Goal: Task Accomplishment & Management: Use online tool/utility

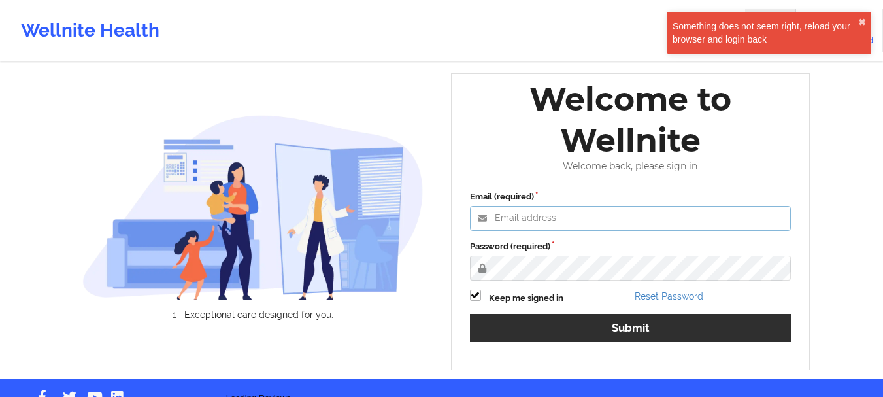
type input "angelica@wellnite.com"
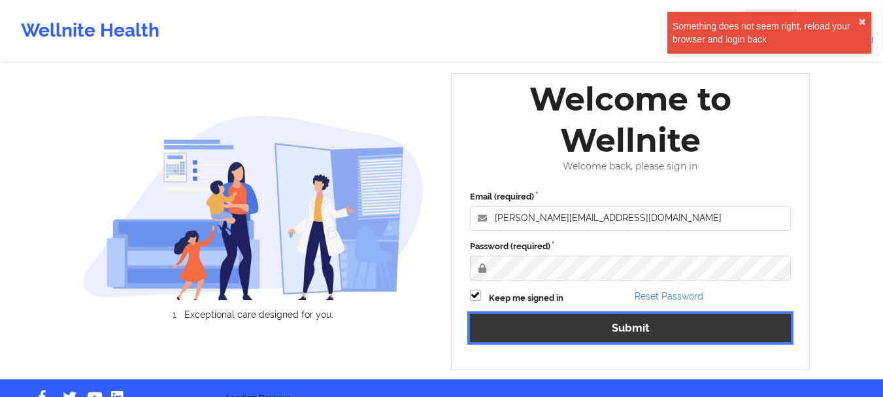
click at [547, 320] on button "Submit" at bounding box center [630, 328] width 321 height 28
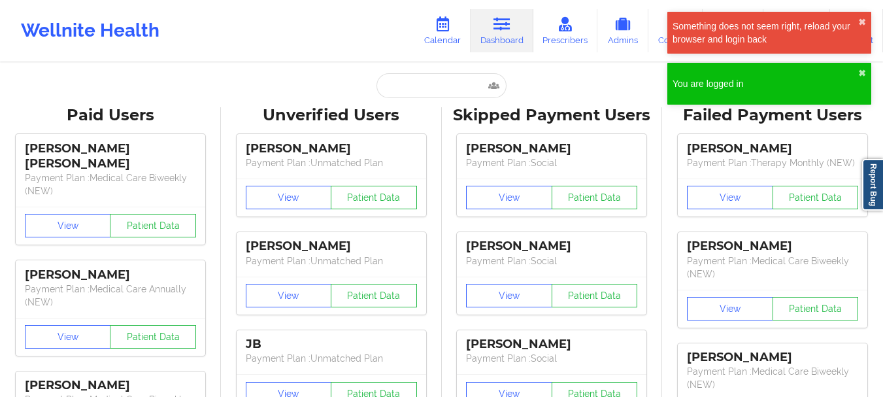
click at [311, 31] on div "Wellnite Health Calendar Dashboard Prescribers Admins Coaches Therapists Medica…" at bounding box center [441, 31] width 883 height 52
click at [438, 35] on link "Calendar" at bounding box center [442, 30] width 56 height 43
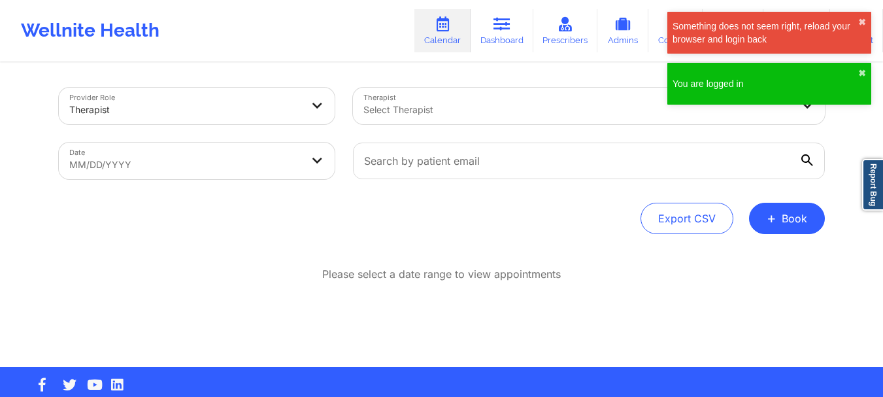
click at [866, 24] on div "Something does not seem right, reload your browser and login back ✖︎" at bounding box center [769, 33] width 204 height 42
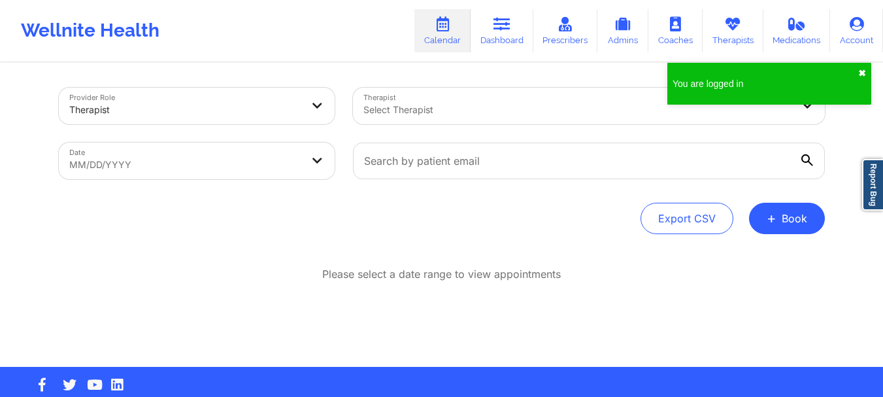
click at [862, 72] on div "You are logged in ✖︎" at bounding box center [769, 84] width 204 height 42
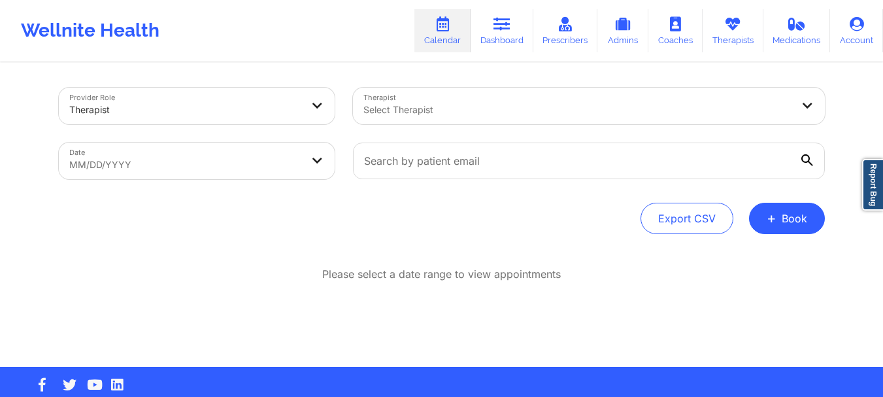
click at [369, 15] on div "Wellnite Health Calendar Dashboard Prescribers Admins Coaches Therapists Medica…" at bounding box center [441, 31] width 883 height 52
select select "2025-8"
select select "2025-9"
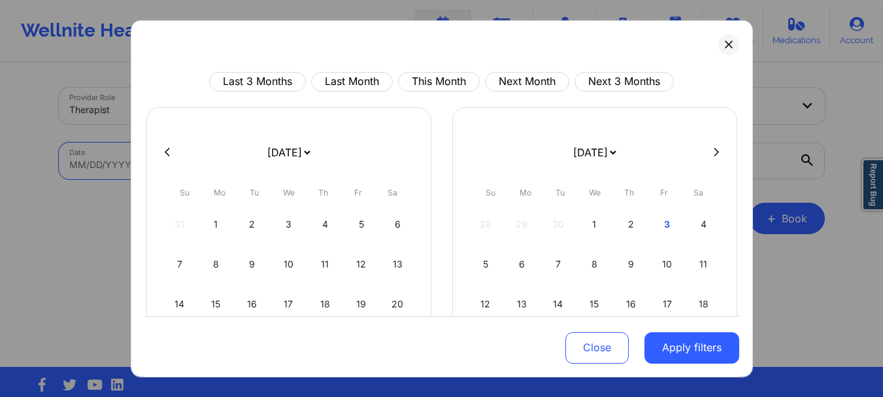
click at [189, 175] on body "Wellnite Health Calendar Dashboard Prescribers Admins Coaches Therapists Medica…" at bounding box center [441, 198] width 883 height 397
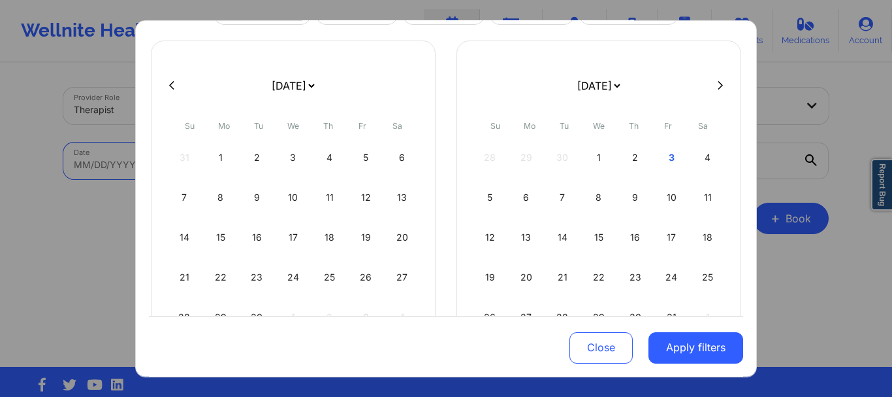
scroll to position [129, 0]
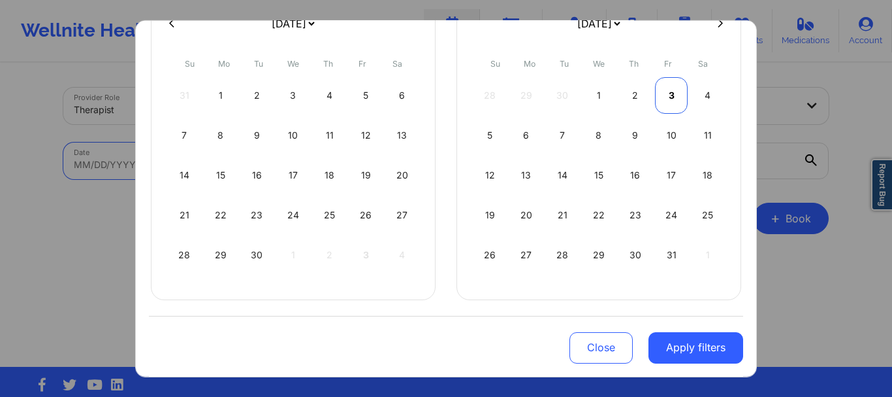
click at [673, 91] on div "3" at bounding box center [671, 94] width 33 height 37
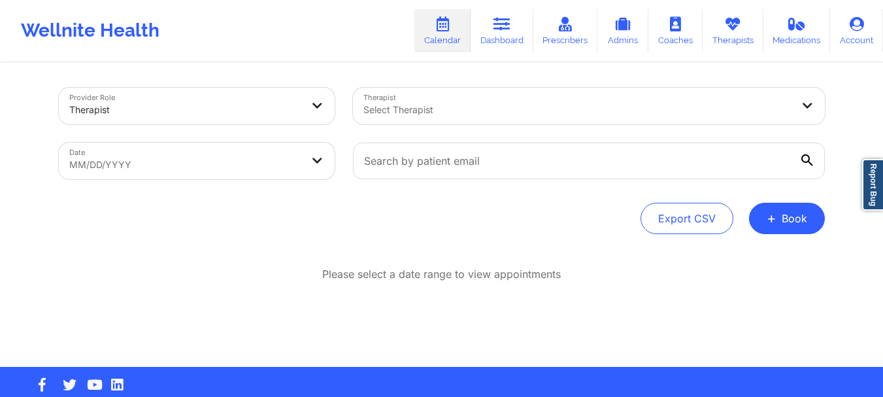
click at [261, 150] on body "Wellnite Health Calendar Dashboard Prescribers Admins Coaches Therapists Medica…" at bounding box center [441, 198] width 883 height 397
select select "2025-8"
select select "2025-9"
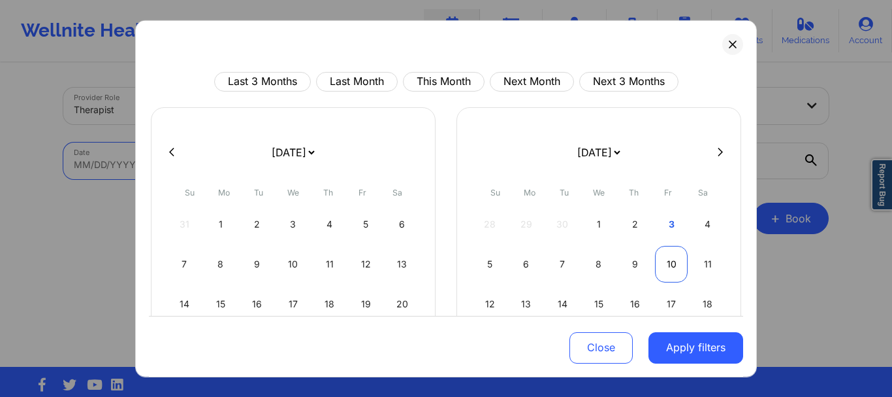
scroll to position [65, 0]
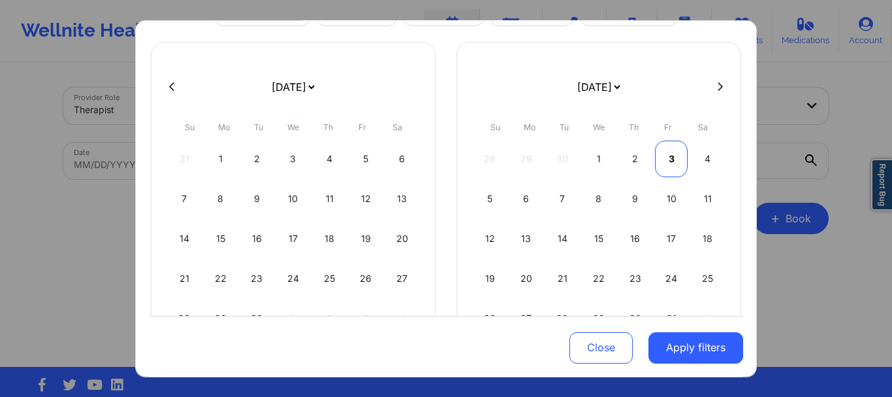
click at [667, 165] on div "3" at bounding box center [671, 158] width 33 height 37
select select "2025-9"
select select "2025-10"
select select "2025-9"
select select "2025-10"
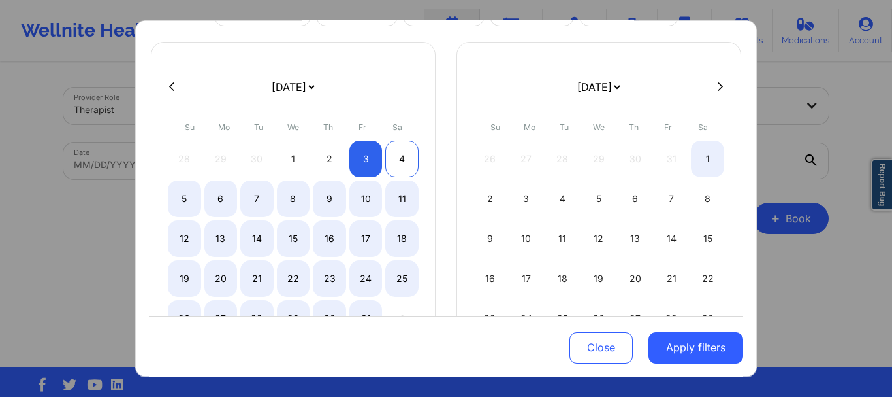
select select "2025-9"
select select "2025-10"
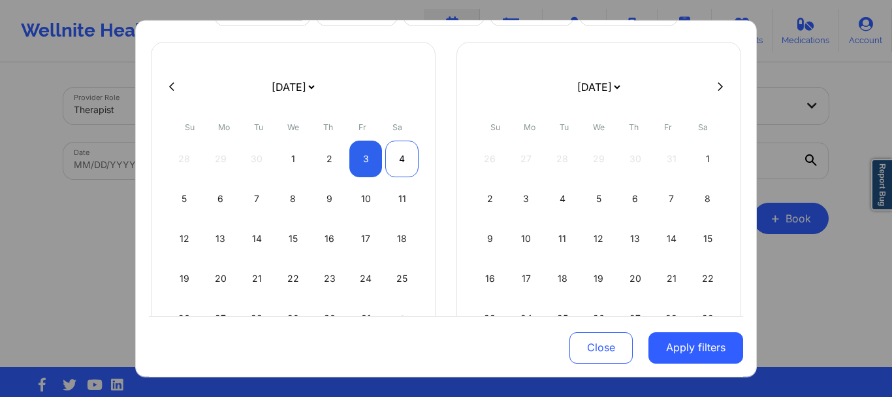
click at [403, 152] on div "4" at bounding box center [401, 158] width 33 height 37
select select "2025-9"
select select "2025-10"
click at [403, 163] on div "4" at bounding box center [401, 158] width 33 height 37
select select "2025-9"
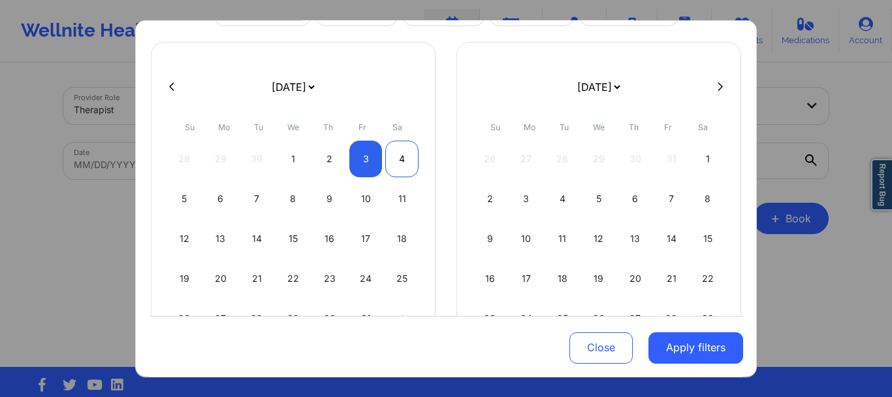
select select "2025-10"
select select "2025-9"
select select "2025-10"
click at [365, 159] on div "3" at bounding box center [366, 158] width 33 height 37
select select "2025-9"
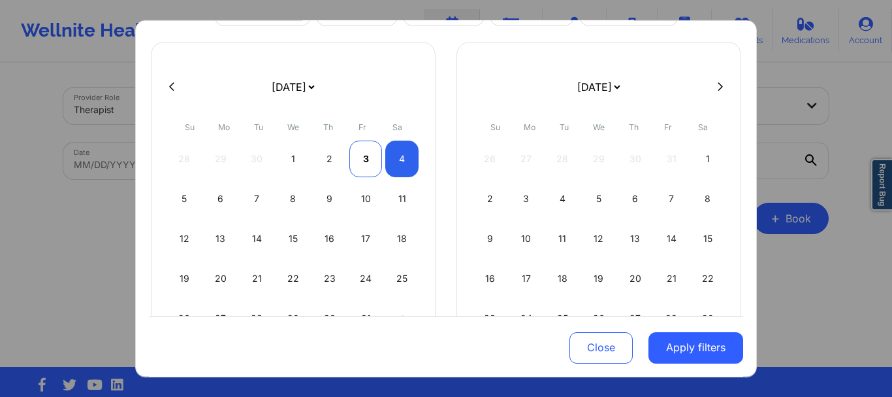
select select "2025-10"
select select "2025-9"
select select "2025-10"
click at [386, 159] on div "4" at bounding box center [401, 158] width 33 height 37
select select "2025-9"
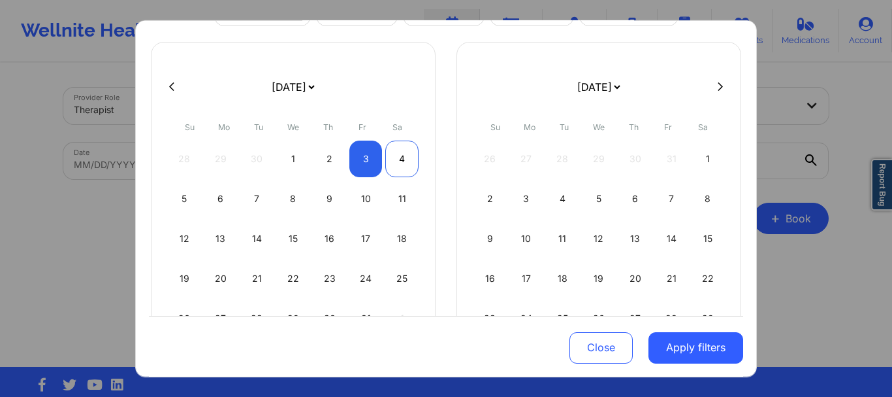
select select "2025-10"
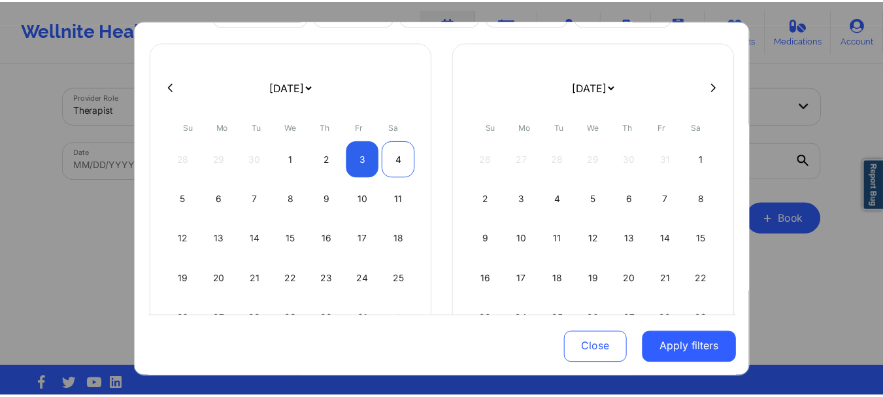
scroll to position [0, 0]
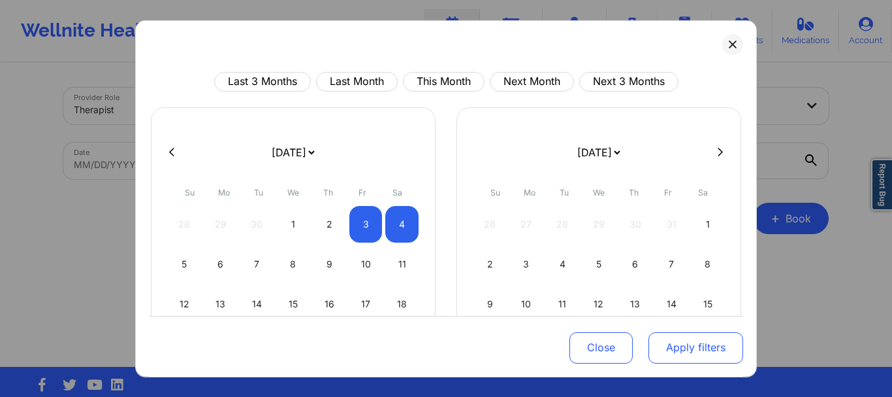
click at [668, 351] on button "Apply filters" at bounding box center [696, 347] width 95 height 31
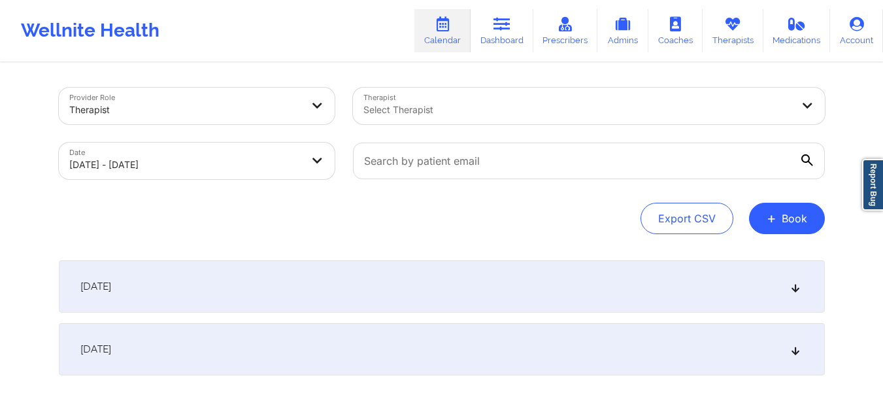
click at [480, 124] on div "Therapist Select Therapist" at bounding box center [589, 105] width 490 height 55
click at [480, 113] on div at bounding box center [577, 110] width 429 height 16
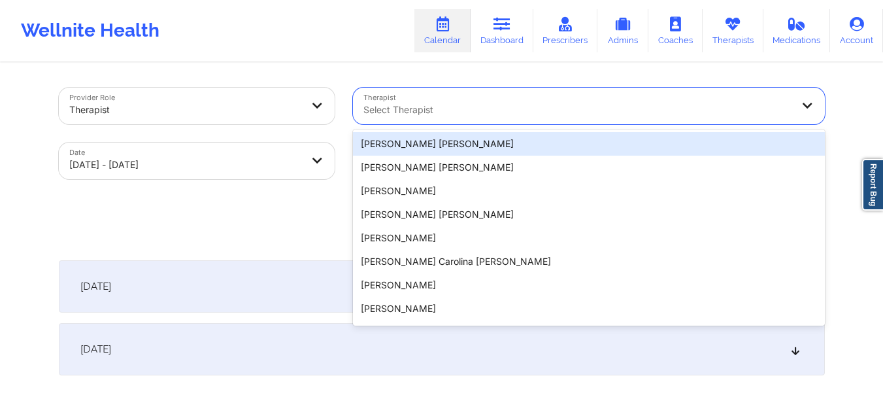
paste input "[PERSON_NAME]"
type input "[PERSON_NAME]"
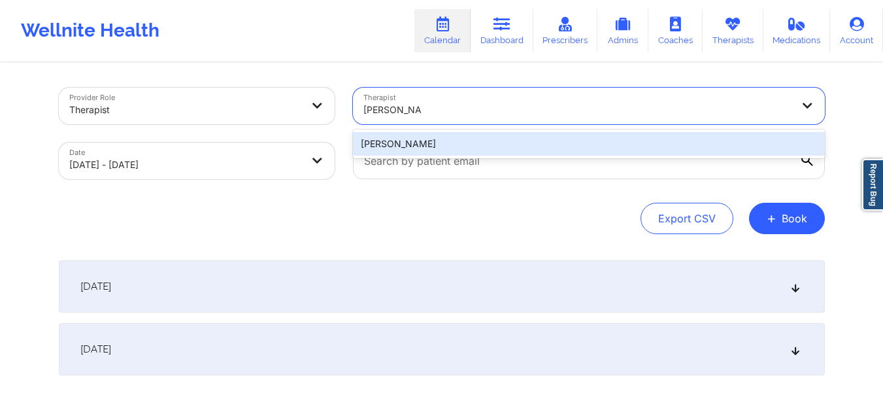
click at [712, 150] on div "[PERSON_NAME]" at bounding box center [589, 144] width 472 height 24
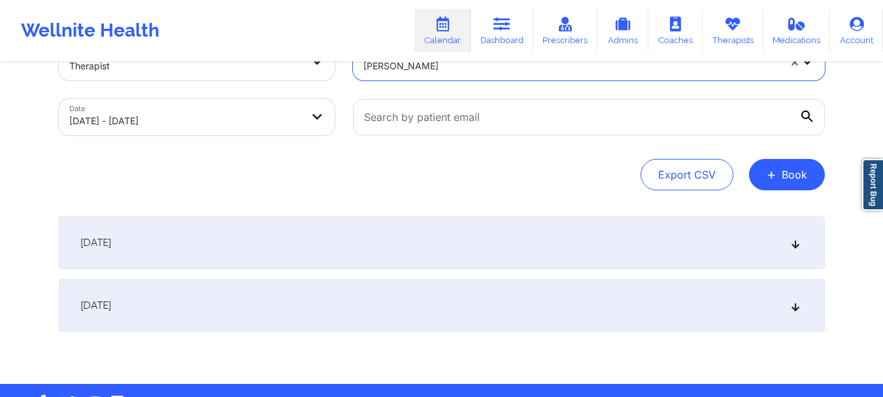
scroll to position [65, 0]
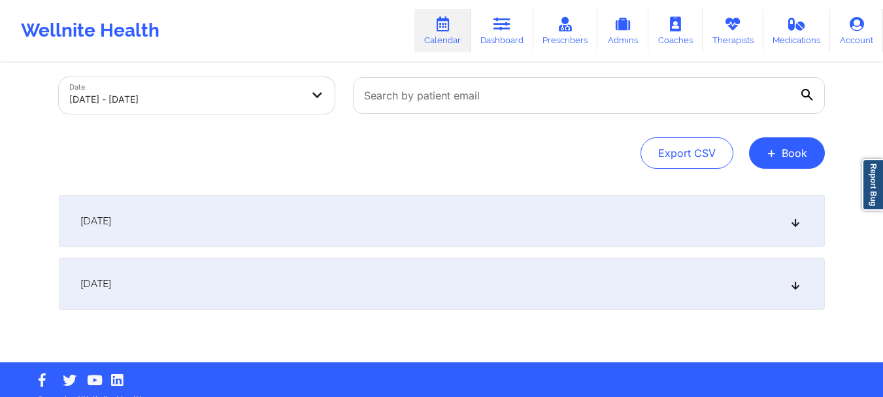
click at [312, 236] on div "[DATE]" at bounding box center [442, 221] width 766 height 52
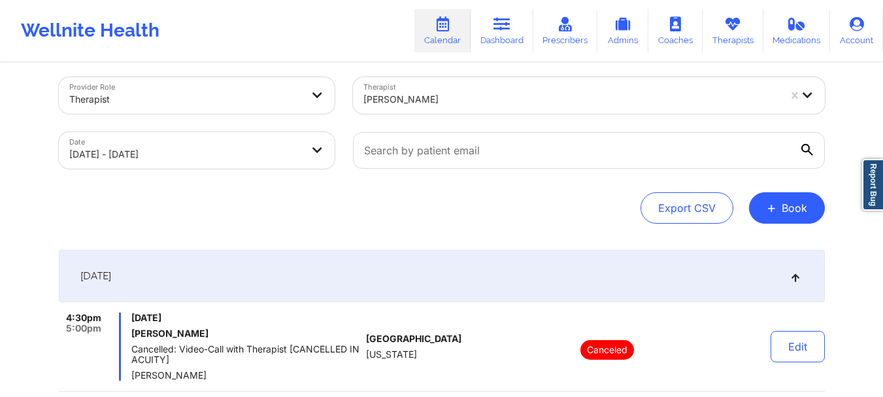
scroll to position [0, 0]
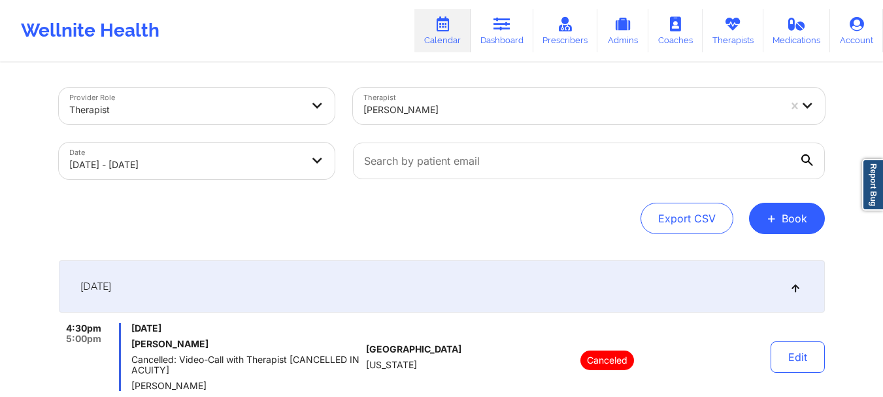
click at [418, 110] on div at bounding box center [570, 110] width 415 height 16
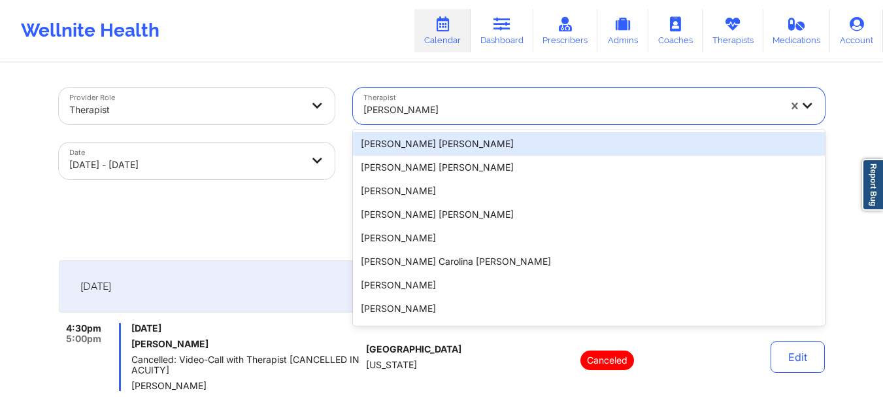
paste input "[PERSON_NAME]"
type input "[PERSON_NAME]"
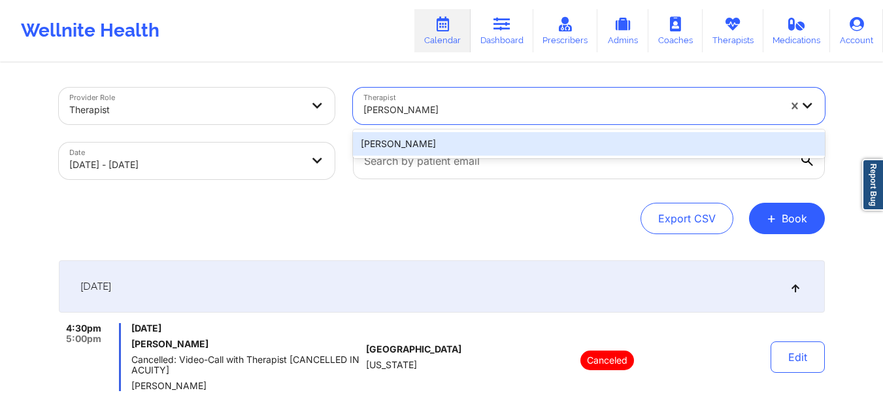
click at [506, 140] on div "[PERSON_NAME]" at bounding box center [589, 144] width 472 height 24
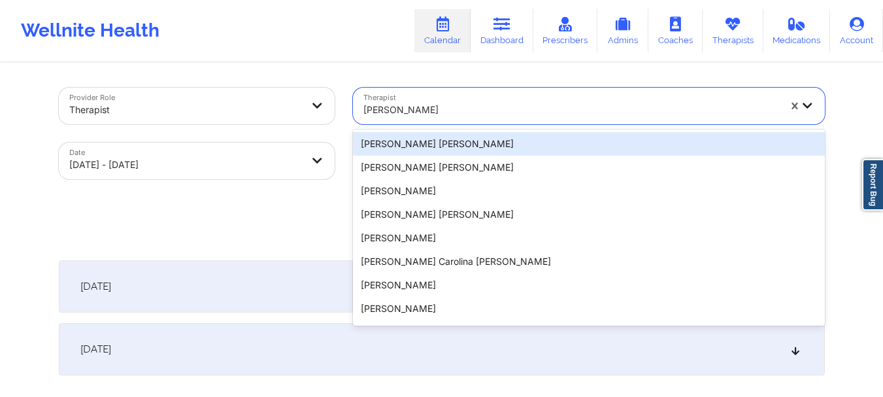
click at [720, 110] on div at bounding box center [570, 110] width 415 height 16
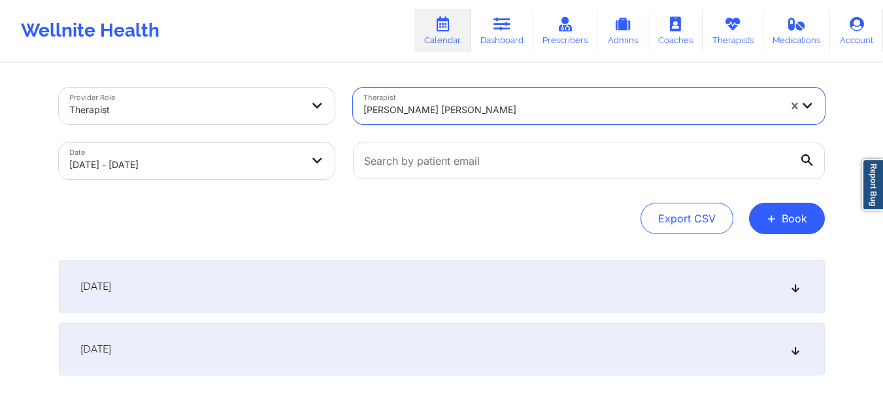
click at [720, 110] on div at bounding box center [570, 110] width 415 height 16
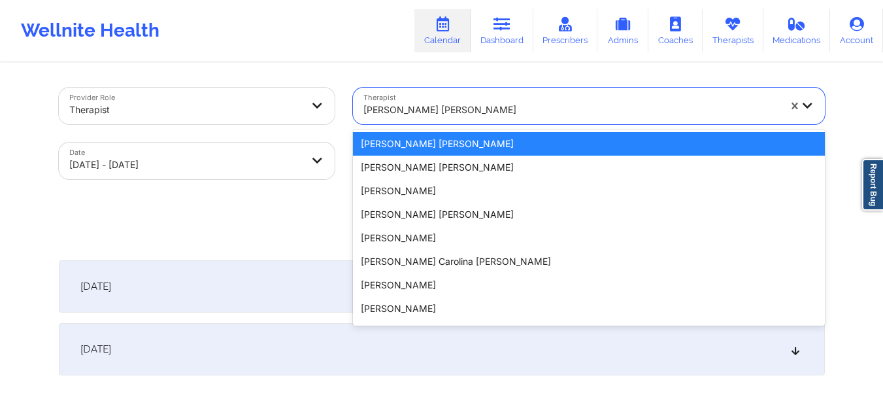
paste input "[PERSON_NAME]"
type input "[PERSON_NAME]"
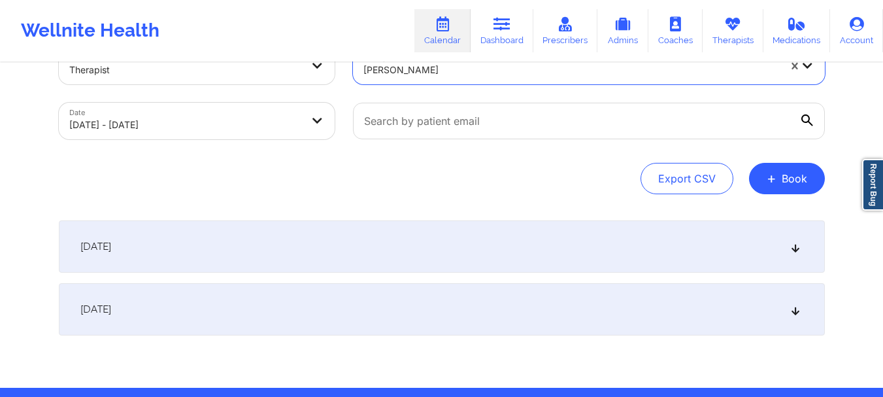
scroll to position [84, 0]
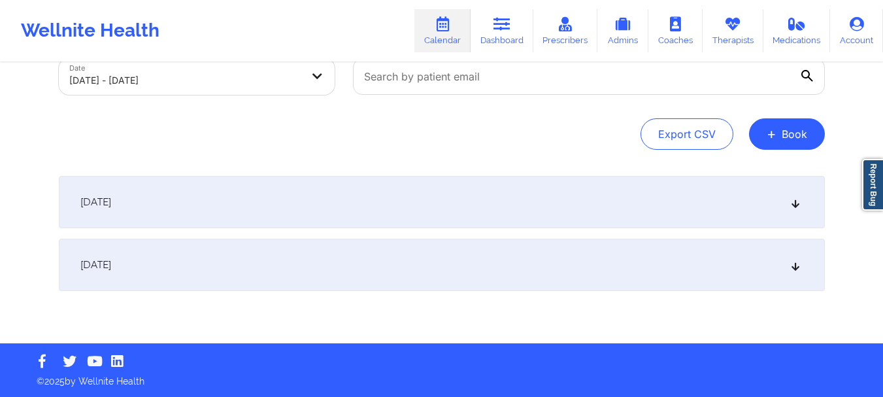
click at [792, 201] on icon at bounding box center [794, 201] width 11 height 9
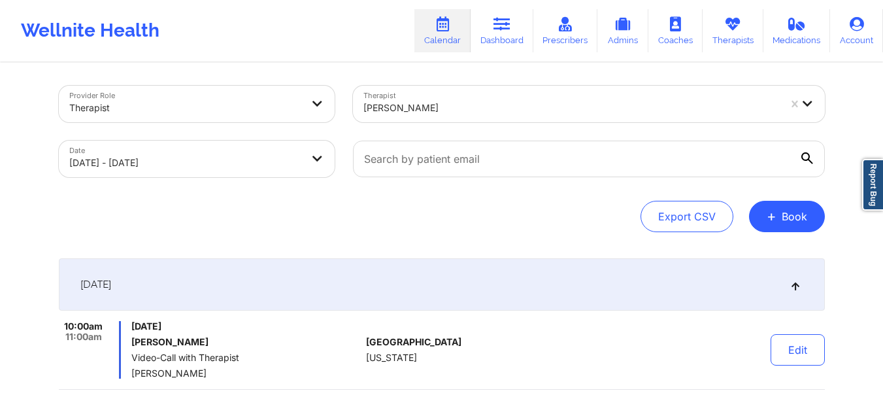
scroll to position [0, 0]
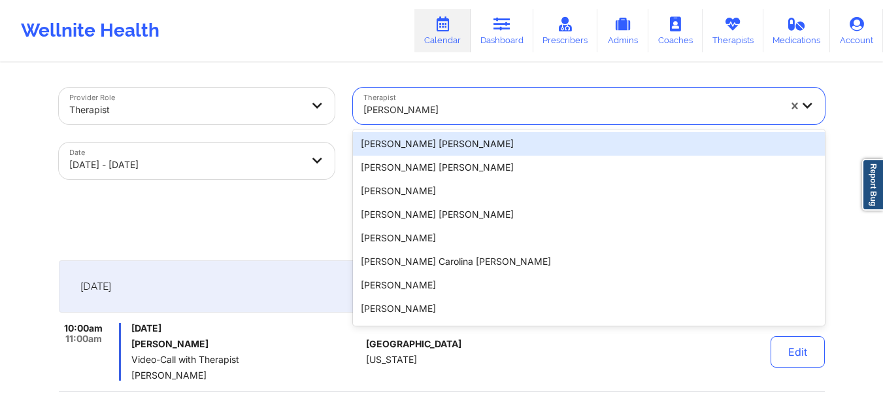
click at [436, 101] on div "[PERSON_NAME]" at bounding box center [570, 109] width 415 height 29
paste input "[PERSON_NAME]"
type input "[PERSON_NAME]"
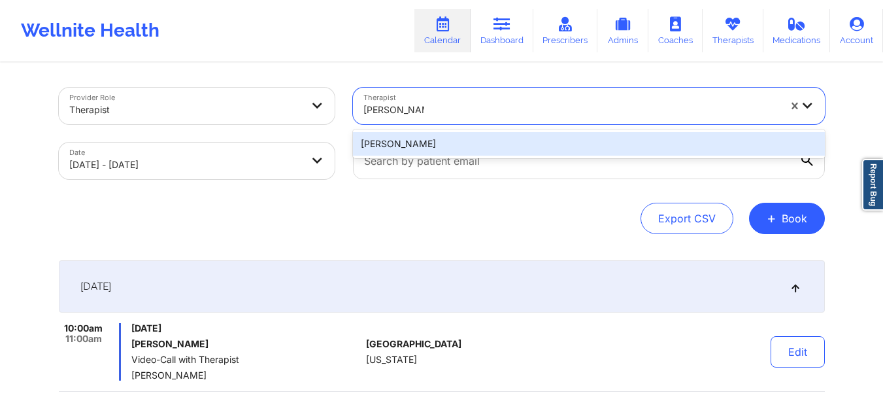
click at [456, 137] on div "[PERSON_NAME]" at bounding box center [589, 144] width 472 height 24
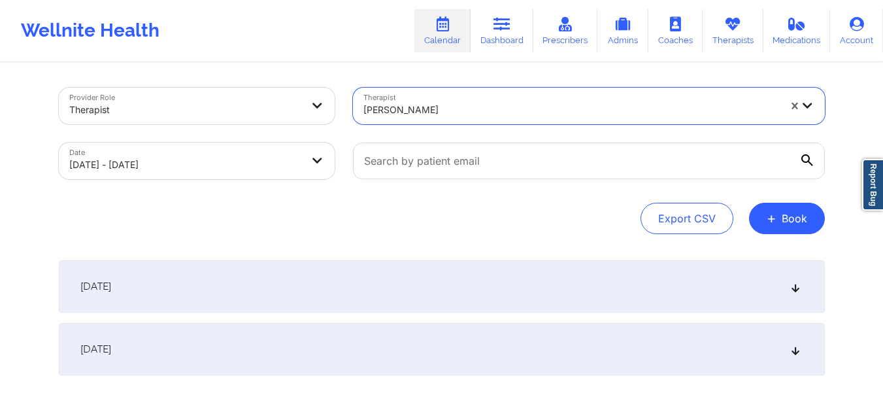
click at [780, 284] on div "[DATE]" at bounding box center [442, 286] width 766 height 52
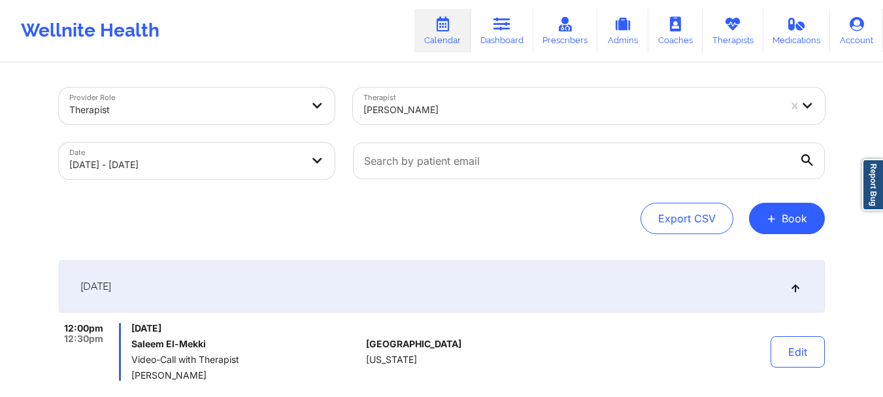
click at [444, 108] on div at bounding box center [570, 110] width 415 height 16
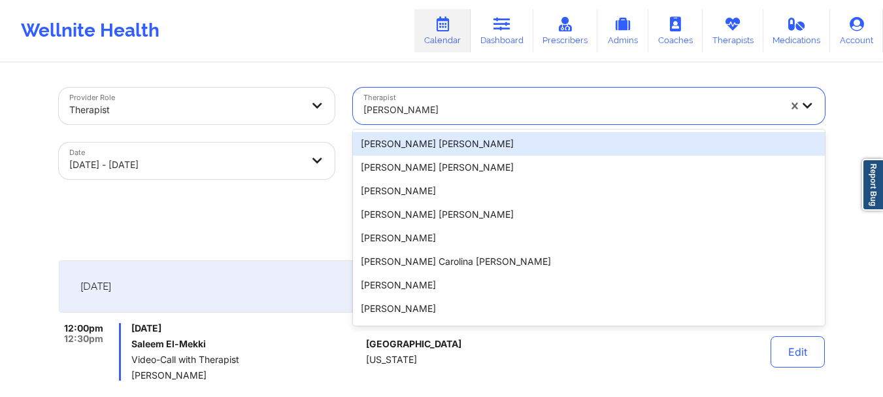
paste input "[PERSON_NAME]"
type input "[PERSON_NAME]"
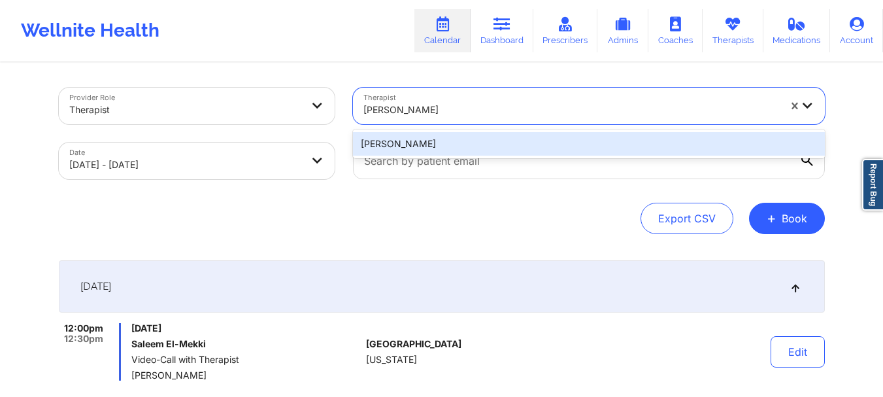
click at [439, 145] on div "[PERSON_NAME]" at bounding box center [589, 144] width 472 height 24
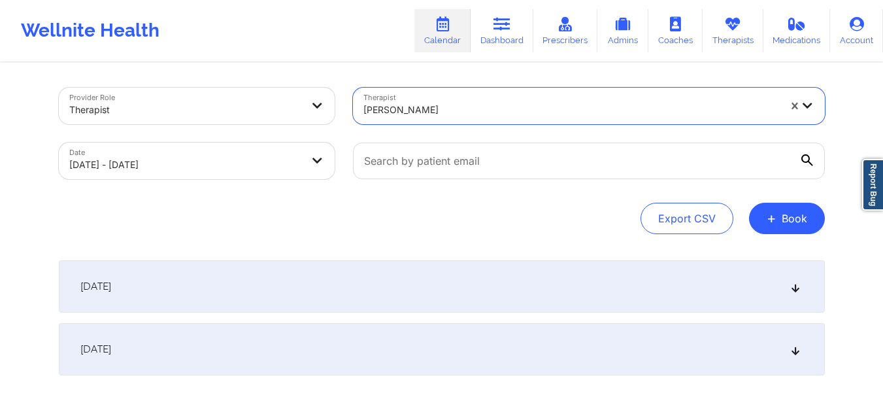
click at [542, 293] on div "[DATE]" at bounding box center [442, 286] width 766 height 52
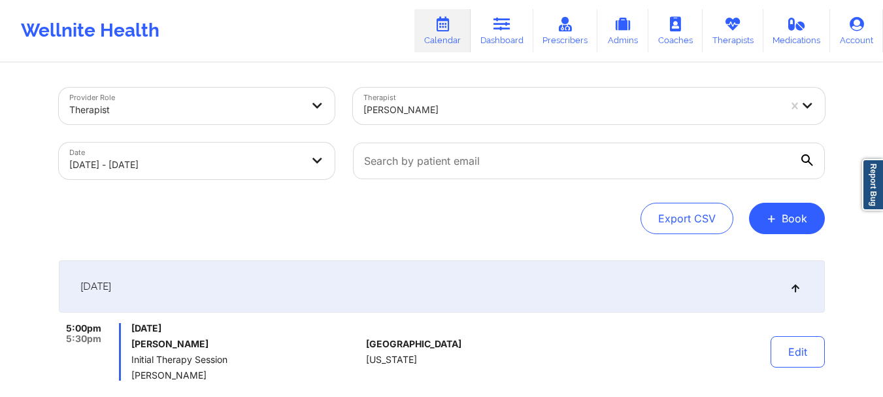
click at [525, 107] on div at bounding box center [570, 110] width 415 height 16
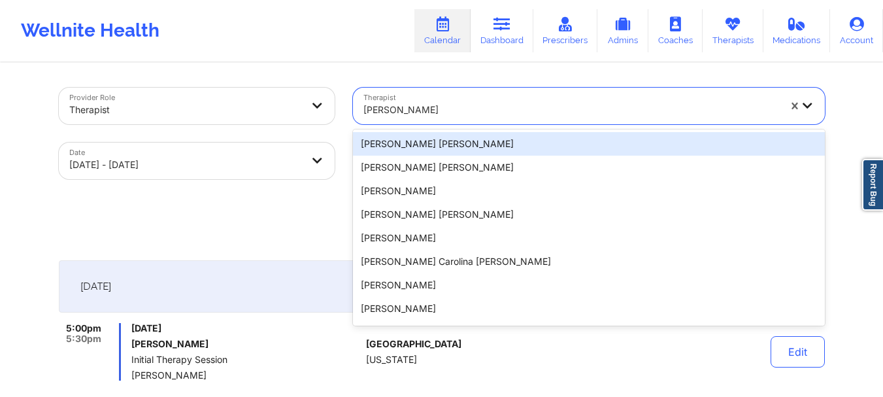
paste input "[PERSON_NAME]"
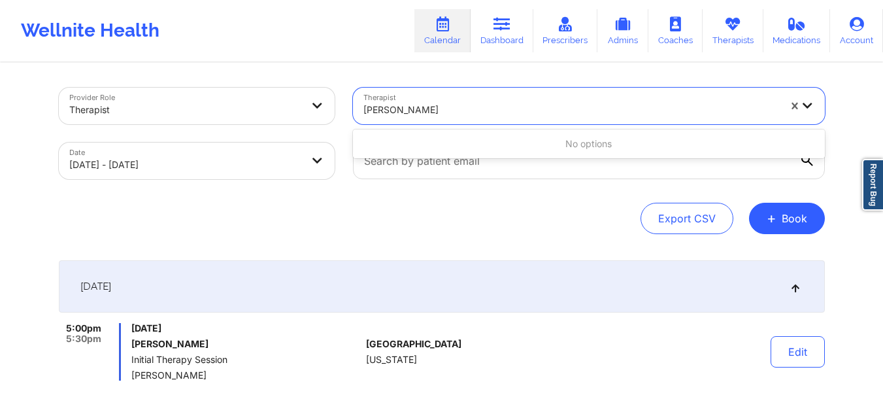
type input "[PERSON_NAME]"
click at [469, 118] on div "[PERSON_NAME]" at bounding box center [570, 109] width 415 height 29
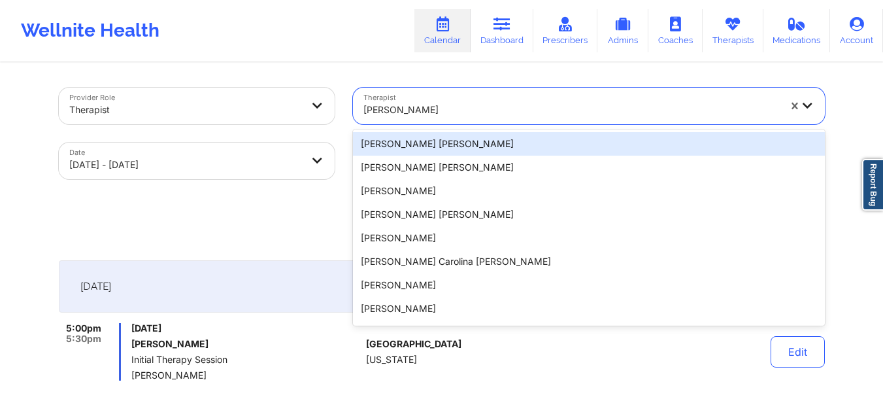
paste input "[PERSON_NAME]-[PERSON_NAME]"
type input "[PERSON_NAME]-[PERSON_NAME]"
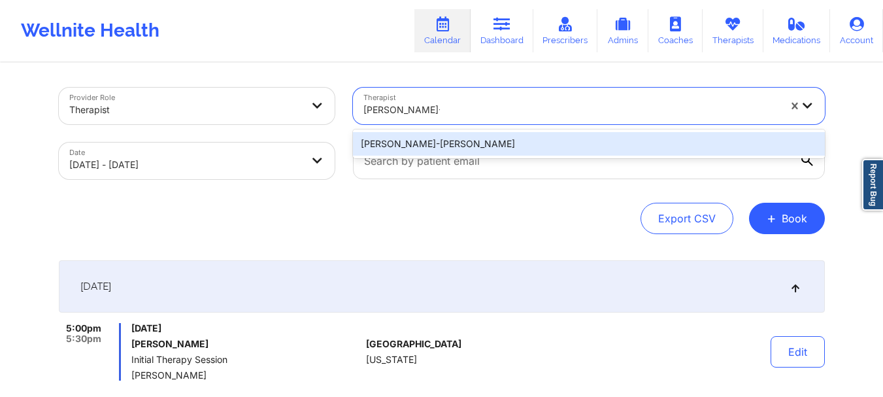
click at [474, 138] on div "[PERSON_NAME]-[PERSON_NAME]" at bounding box center [589, 144] width 472 height 24
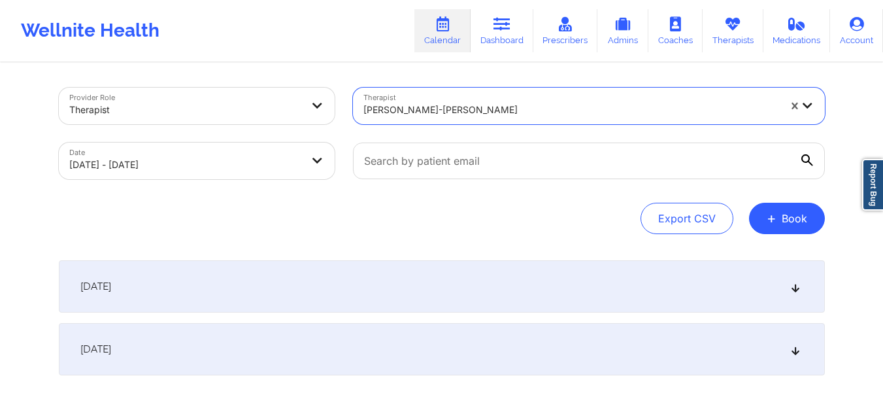
click at [509, 289] on div "[DATE]" at bounding box center [442, 286] width 766 height 52
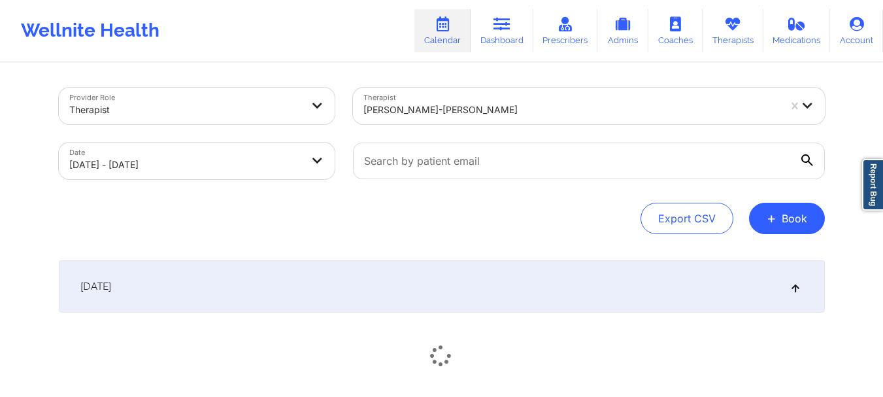
scroll to position [171, 0]
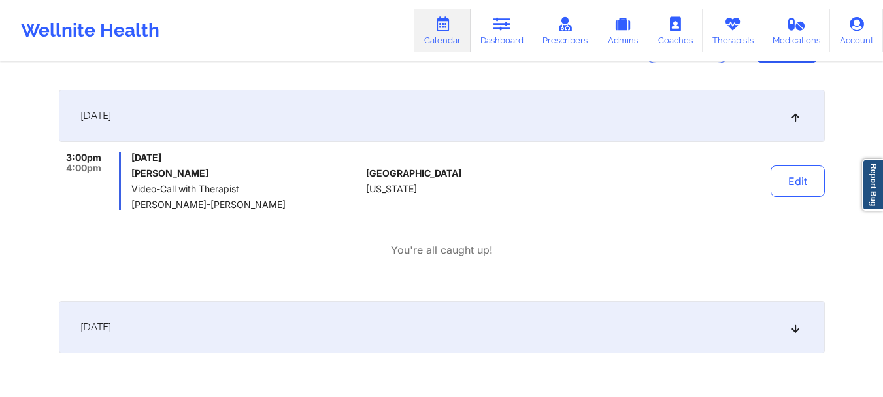
click at [378, 184] on span "[US_STATE]" at bounding box center [391, 189] width 51 height 10
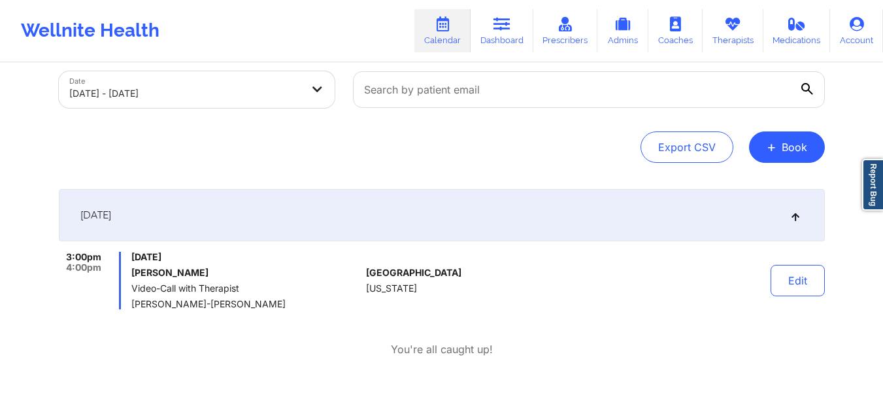
scroll to position [0, 0]
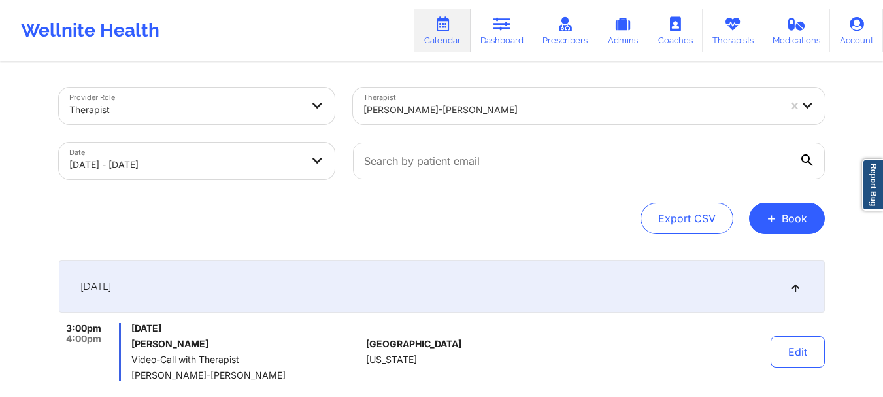
click at [434, 110] on div at bounding box center [570, 110] width 415 height 16
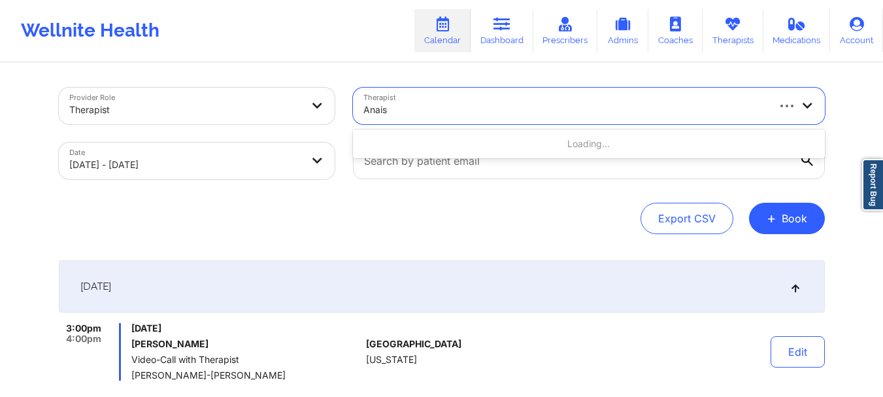
type input "Anais"
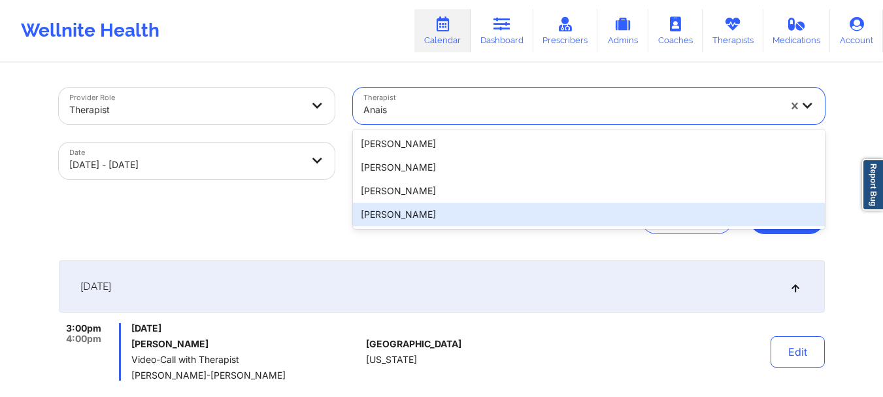
click at [432, 208] on div "[PERSON_NAME]" at bounding box center [589, 215] width 472 height 24
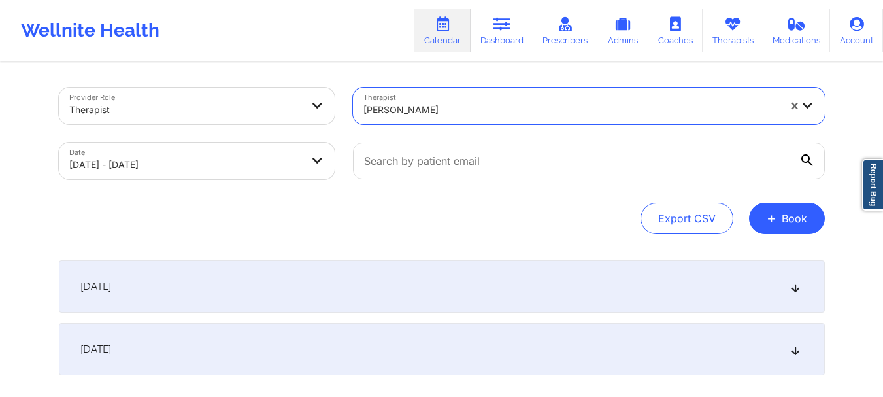
click at [500, 293] on div "[DATE]" at bounding box center [442, 286] width 766 height 52
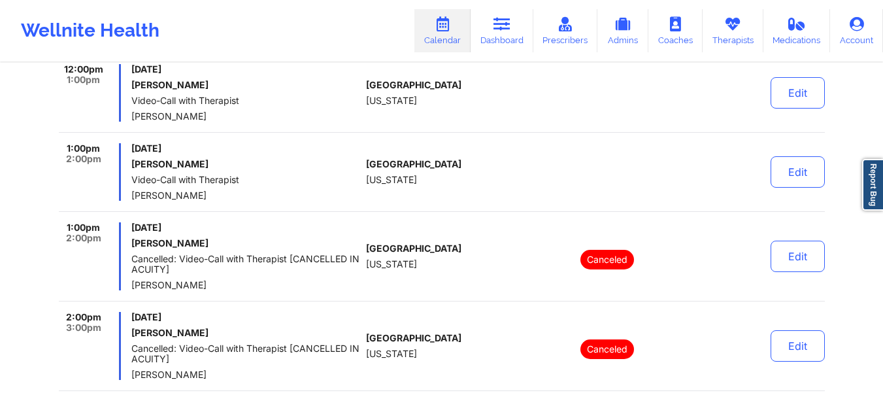
scroll to position [261, 0]
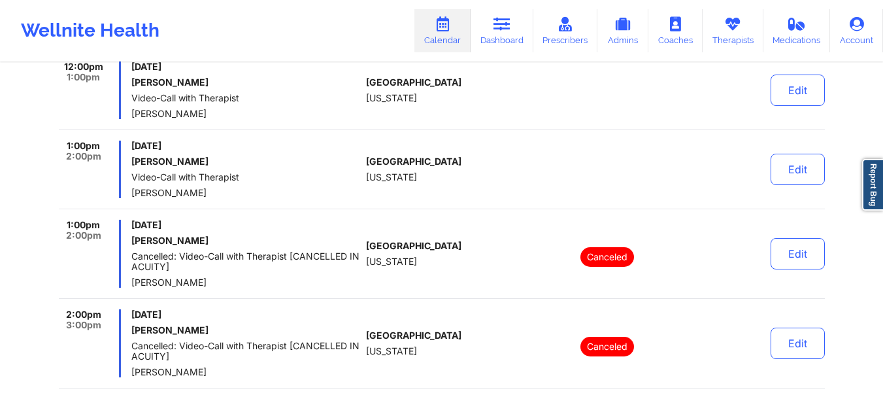
click at [278, 181] on span "Video-Call with Therapist" at bounding box center [245, 177] width 229 height 10
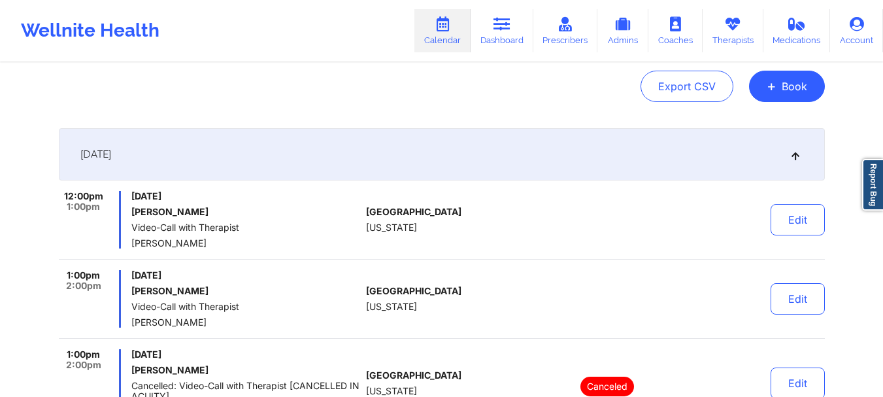
scroll to position [131, 0]
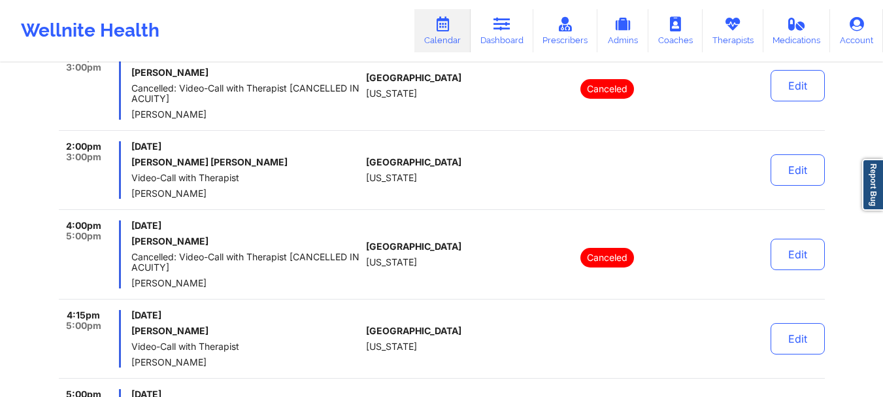
scroll to position [523, 0]
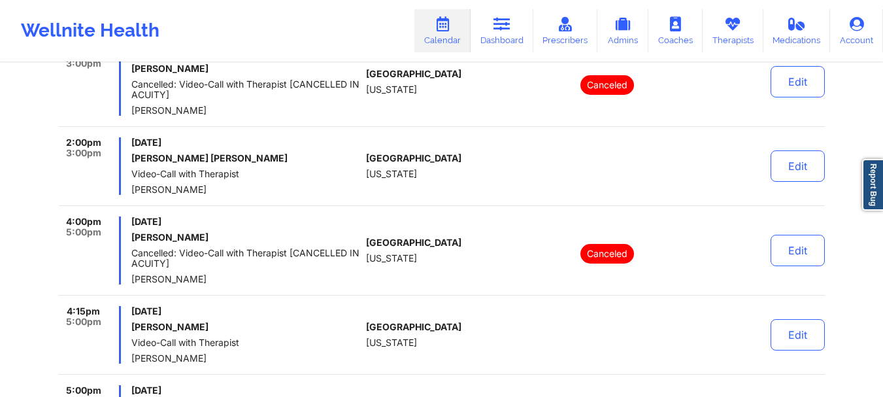
click at [229, 165] on div "[DATE] [PERSON_NAME] [PERSON_NAME] Video-Call with Therapist [PERSON_NAME]" at bounding box center [245, 165] width 229 height 57
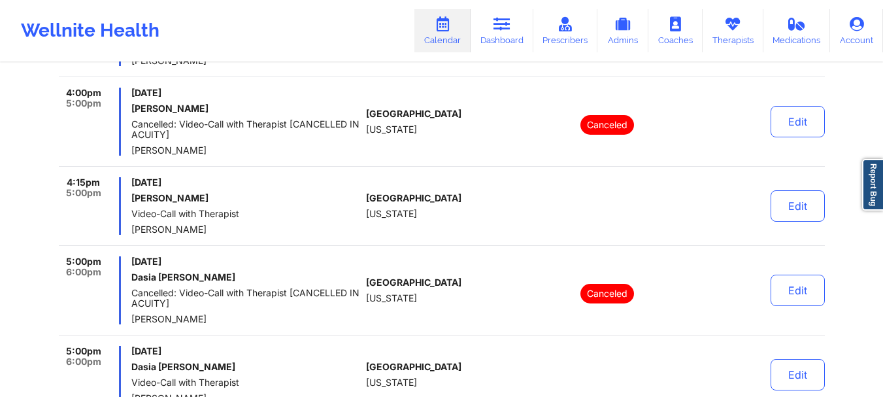
scroll to position [653, 0]
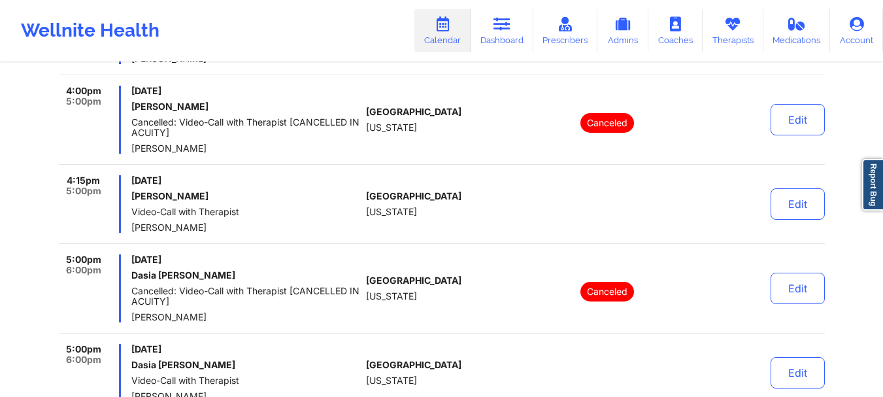
click at [319, 152] on span "[PERSON_NAME]" at bounding box center [245, 148] width 229 height 10
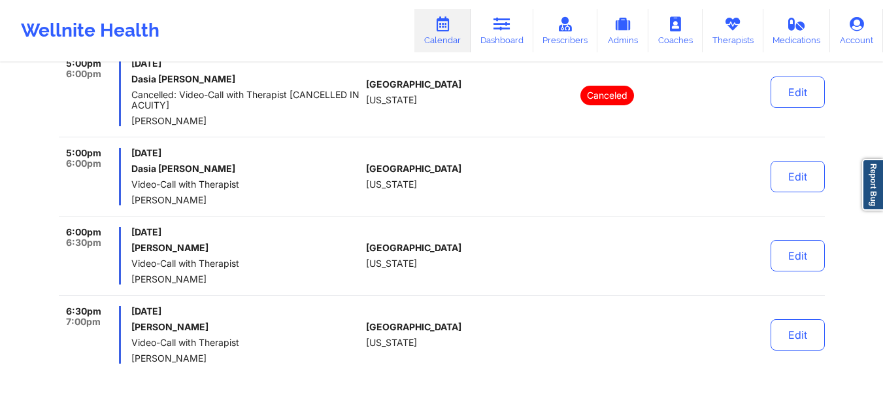
scroll to position [915, 0]
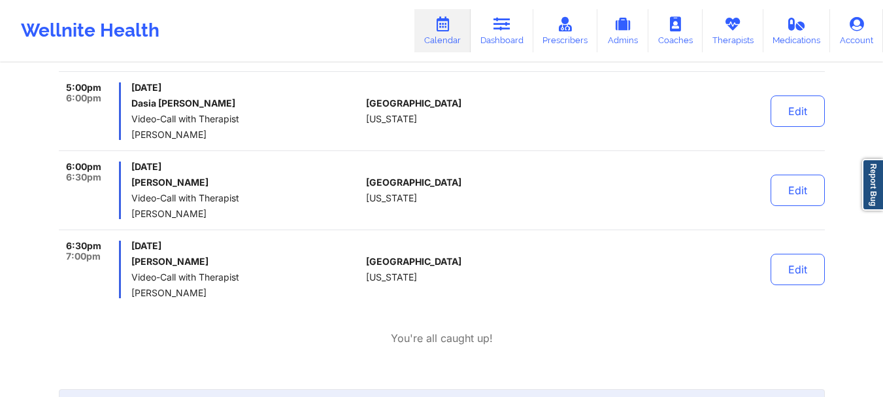
drag, startPoint x: 336, startPoint y: 226, endPoint x: 328, endPoint y: 225, distance: 7.9
click at [336, 226] on div "6:00pm 6:30pm [DATE] [PERSON_NAME] Video-Call with Therapist [PERSON_NAME] [GEO…" at bounding box center [442, 195] width 766 height 69
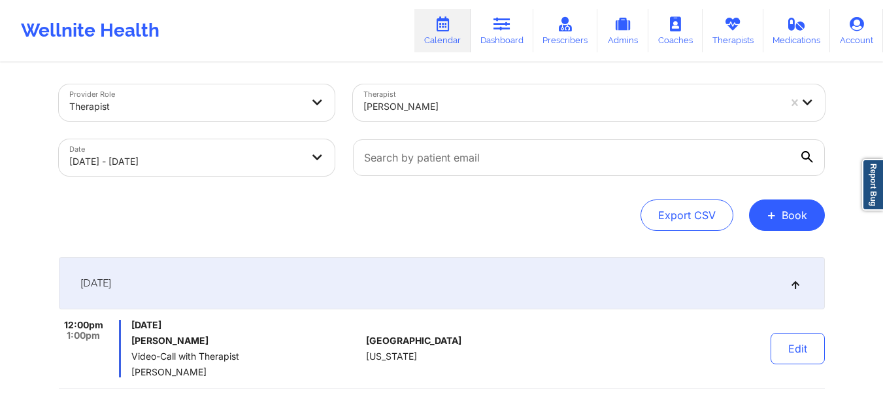
scroll to position [0, 0]
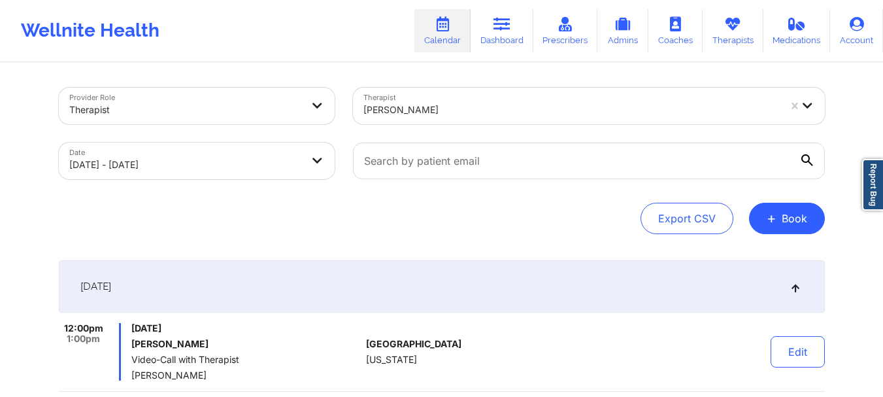
click at [508, 106] on div at bounding box center [570, 110] width 415 height 16
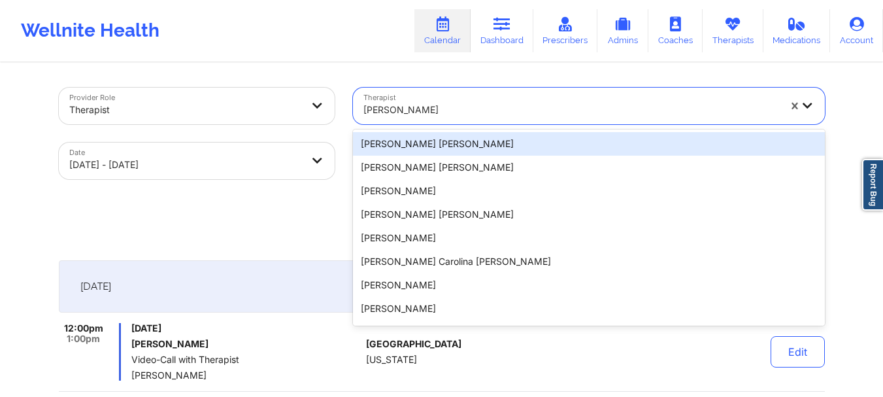
paste input "[PERSON_NAME]"
type input "[PERSON_NAME]"
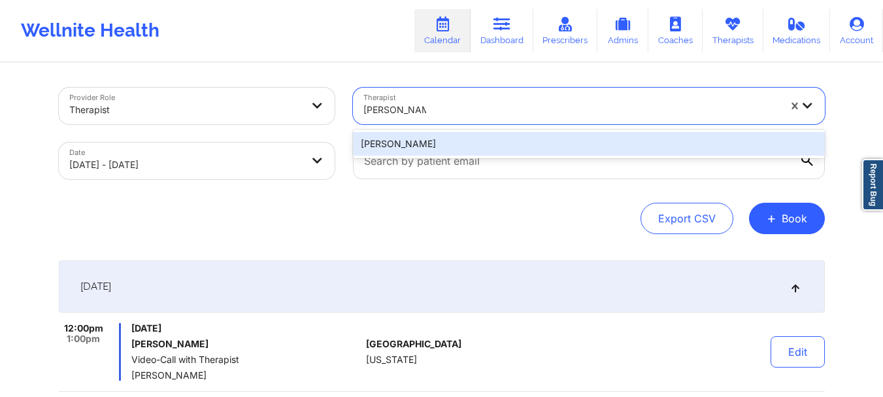
click at [493, 140] on div "[PERSON_NAME]" at bounding box center [589, 144] width 472 height 24
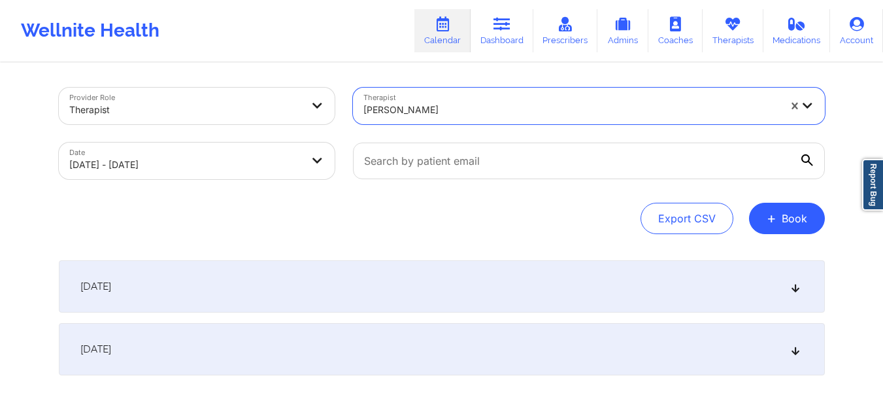
click at [397, 272] on div "[DATE]" at bounding box center [442, 286] width 766 height 52
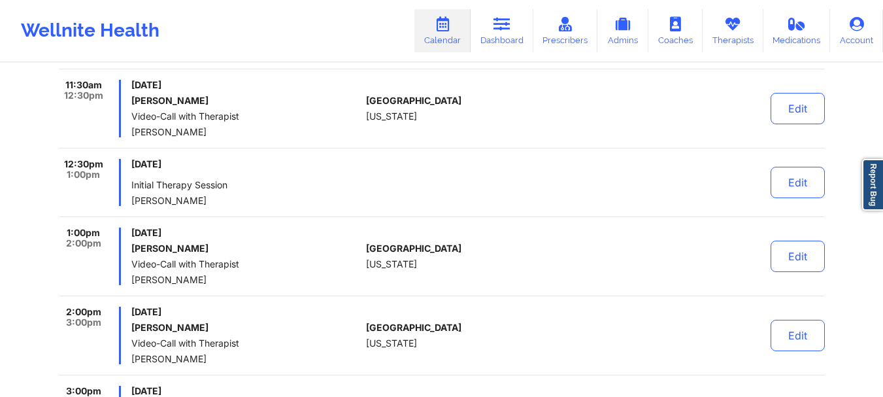
scroll to position [327, 0]
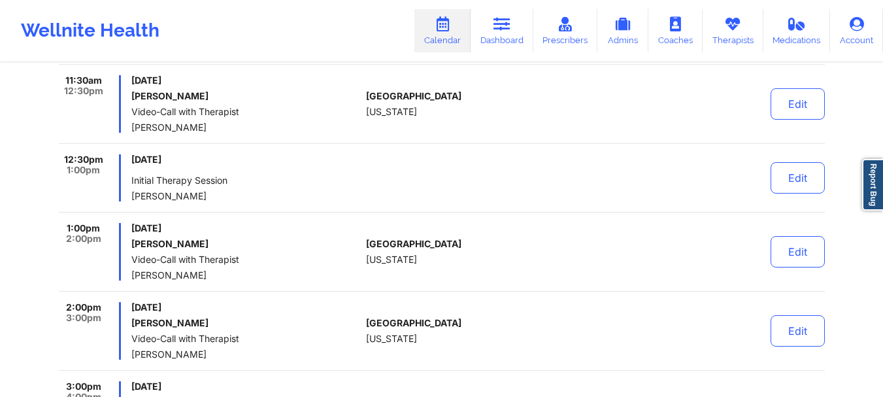
click at [324, 159] on span "[DATE]" at bounding box center [245, 159] width 229 height 10
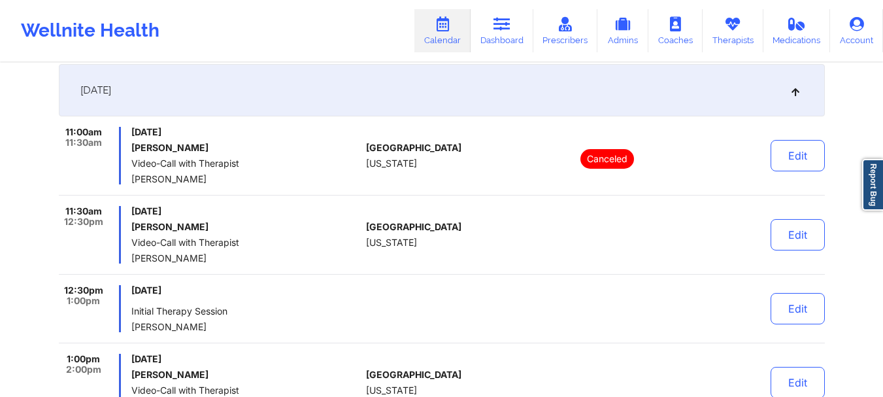
scroll to position [261, 0]
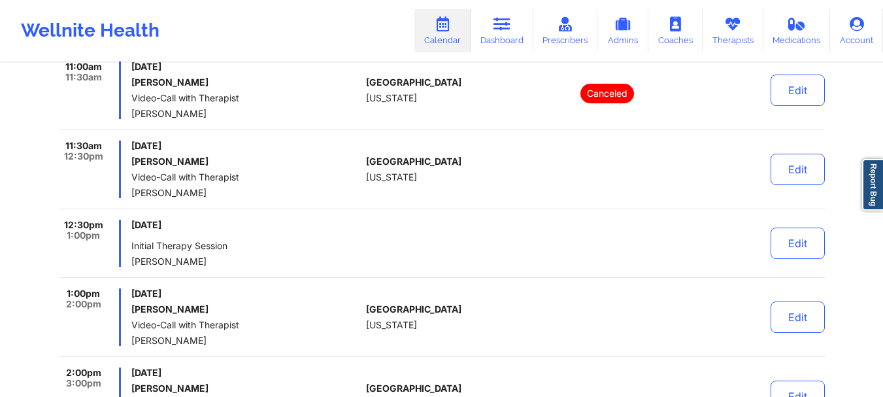
click at [276, 183] on div "[DATE] [PERSON_NAME] Video-Call with Therapist [PERSON_NAME]" at bounding box center [245, 168] width 229 height 57
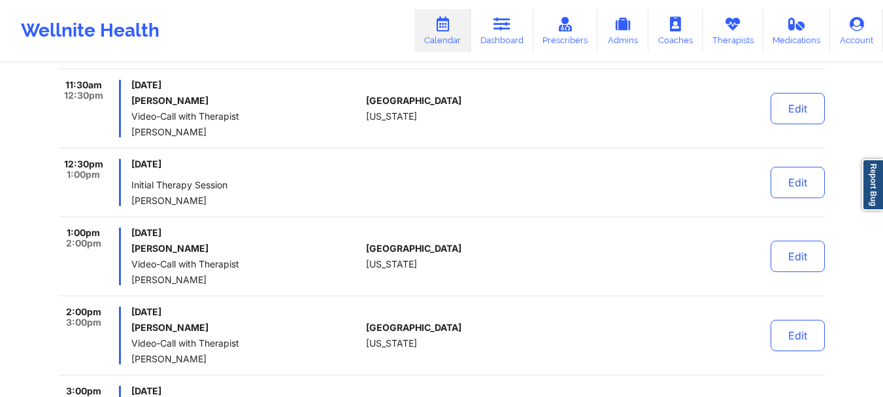
scroll to position [392, 0]
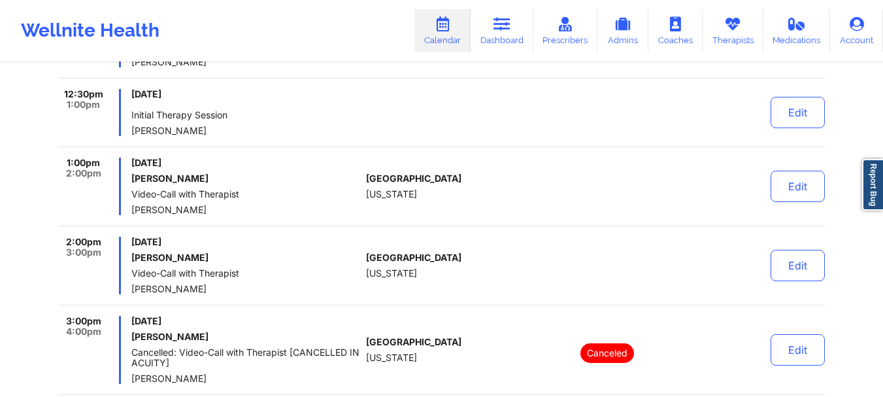
click at [327, 172] on div "[DATE] [PERSON_NAME] Video-Call with Therapist [PERSON_NAME]" at bounding box center [245, 185] width 229 height 57
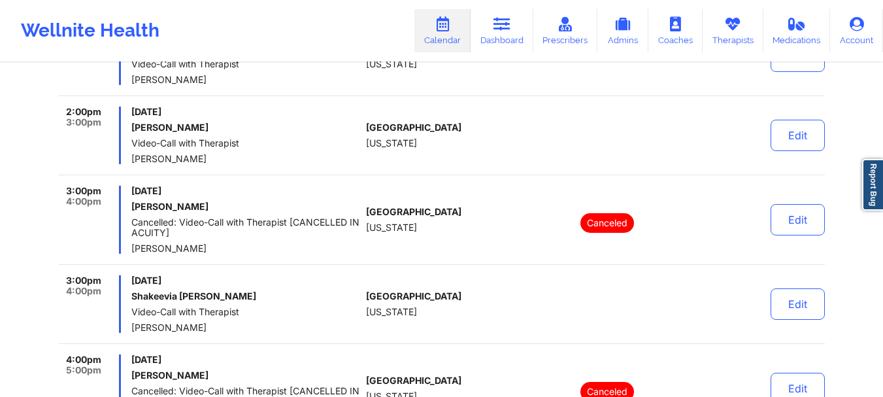
scroll to position [523, 0]
click at [256, 191] on span "[DATE]" at bounding box center [245, 190] width 229 height 10
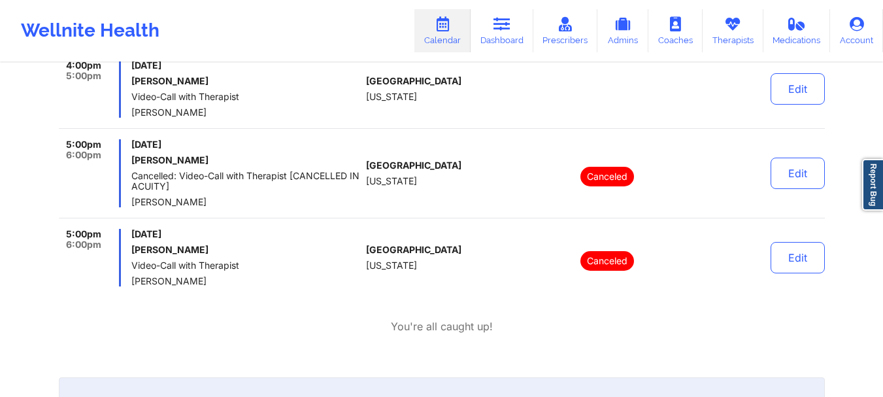
scroll to position [915, 0]
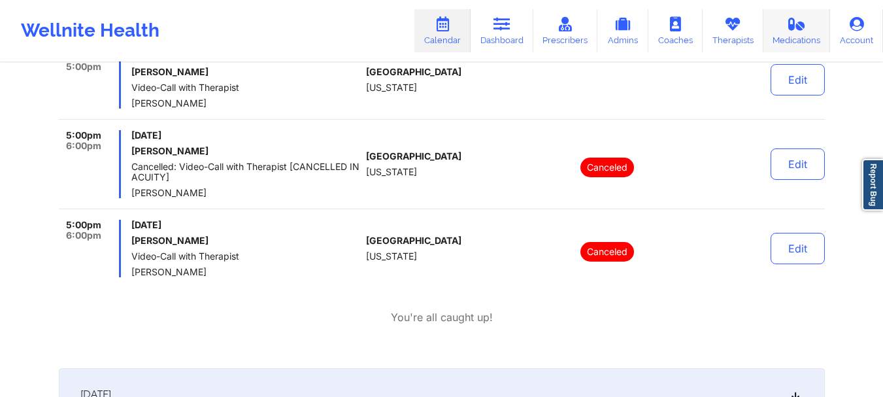
drag, startPoint x: 857, startPoint y: 100, endPoint x: 813, endPoint y: 17, distance: 93.8
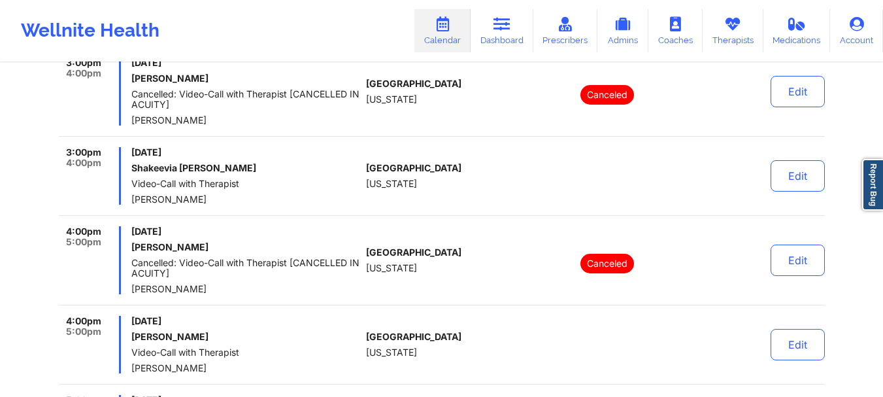
scroll to position [653, 0]
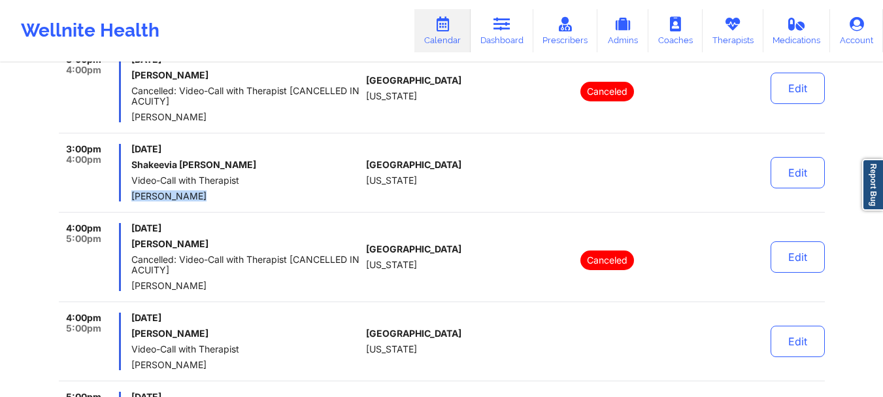
drag, startPoint x: 198, startPoint y: 195, endPoint x: 129, endPoint y: 196, distance: 69.3
click at [129, 196] on div "3:00pm 4:00pm [DATE] Shakeevia [PERSON_NAME] Video-Call with Therapist [PERSON_…" at bounding box center [210, 172] width 302 height 57
copy span "[PERSON_NAME]"
click at [301, 189] on div "[DATE] Shakeevia [PERSON_NAME] Video-Call with Therapist [PERSON_NAME]" at bounding box center [245, 172] width 229 height 57
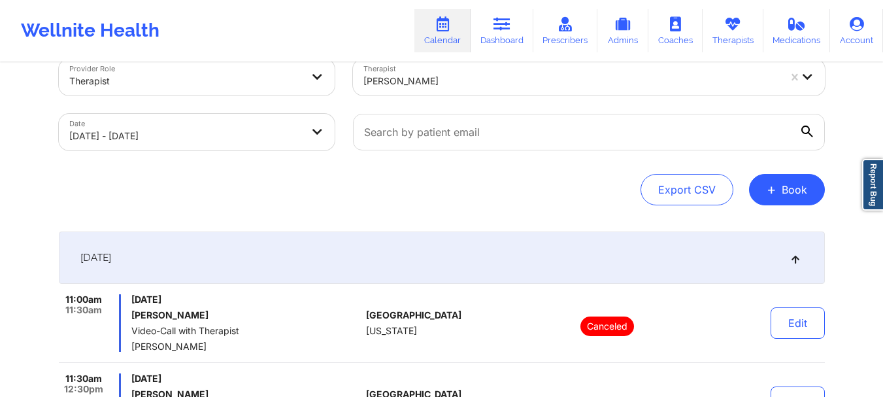
scroll to position [0, 0]
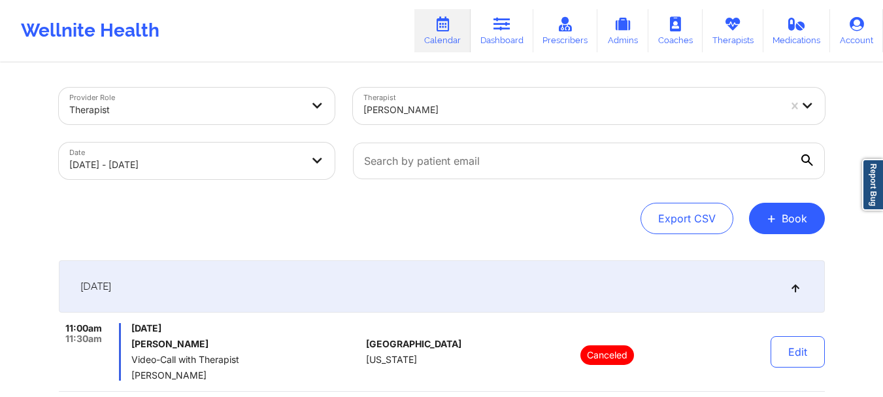
click at [492, 122] on div "[PERSON_NAME]" at bounding box center [570, 109] width 415 height 29
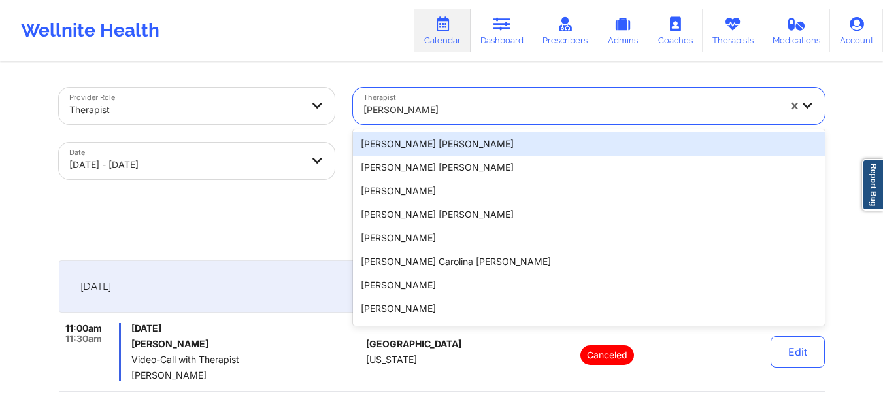
click at [492, 112] on div at bounding box center [570, 110] width 415 height 16
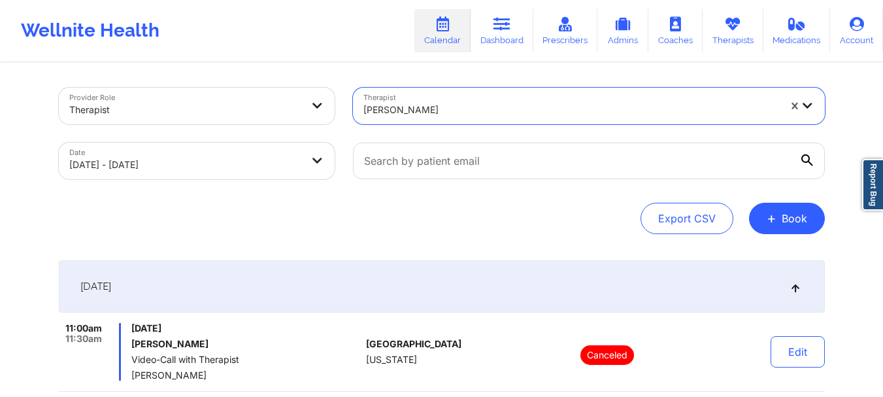
paste input "[PERSON_NAME]"
type input "[PERSON_NAME]"
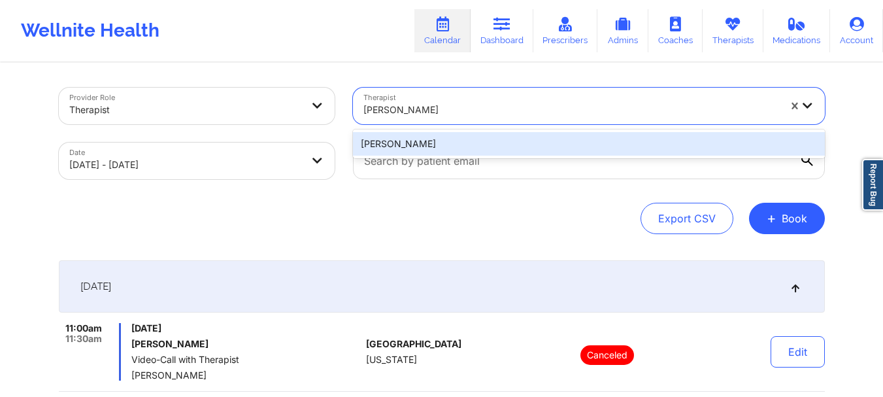
click at [476, 137] on div "[PERSON_NAME]" at bounding box center [589, 144] width 472 height 24
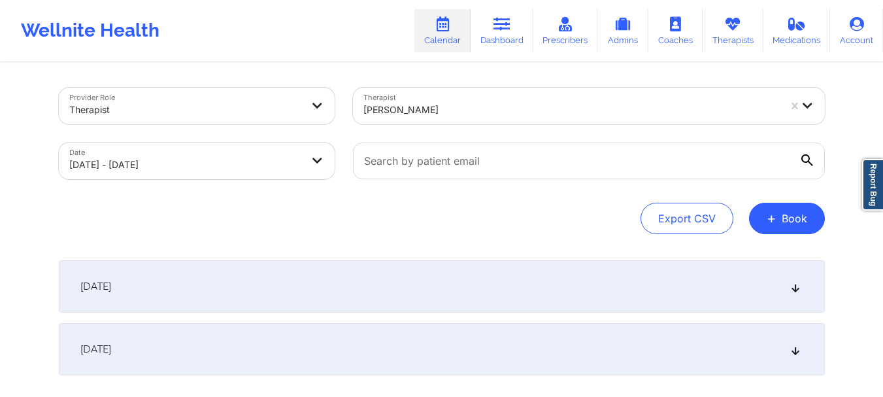
click at [419, 282] on div "[DATE]" at bounding box center [442, 286] width 766 height 52
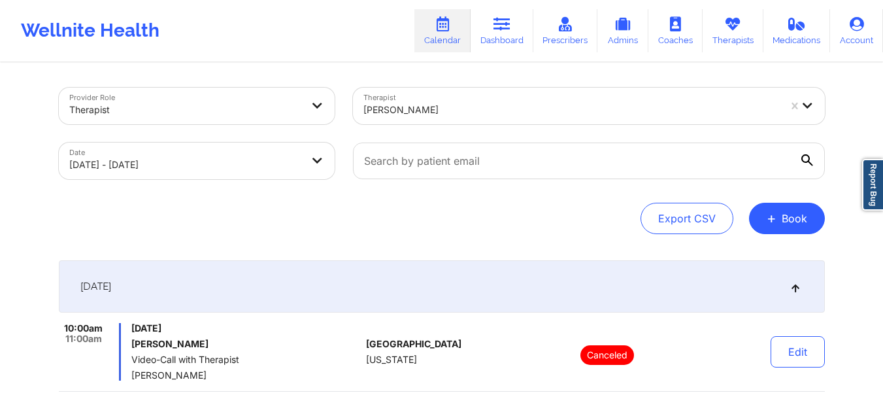
click at [478, 103] on div at bounding box center [570, 110] width 415 height 16
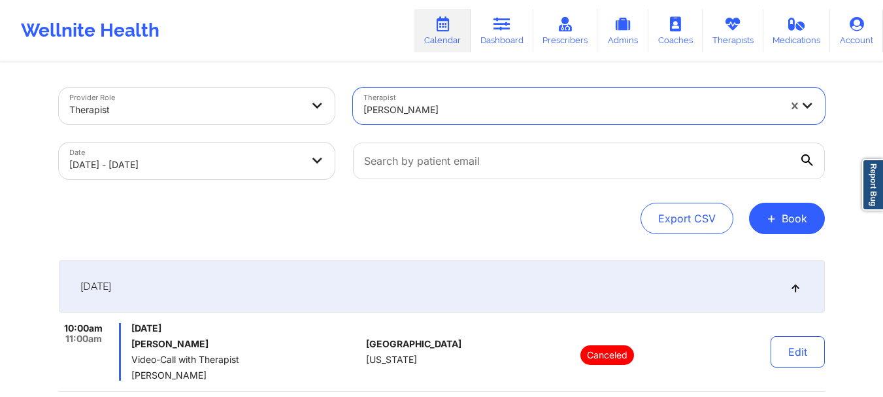
paste input "[PERSON_NAME]"
type input "[PERSON_NAME]"
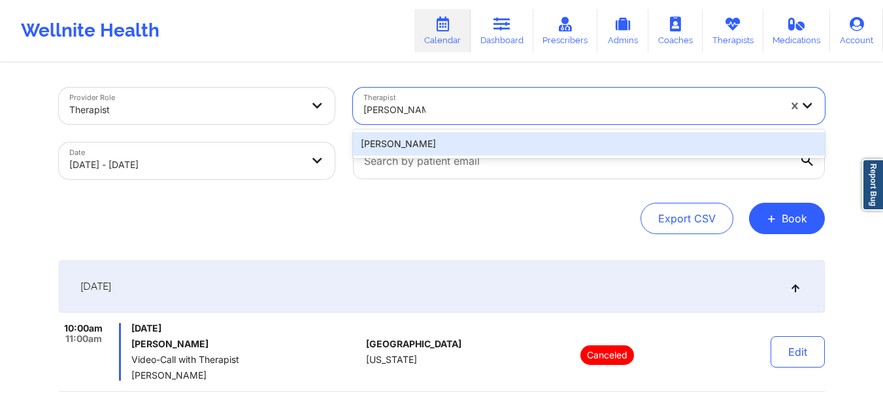
click at [480, 150] on div "[PERSON_NAME]" at bounding box center [589, 144] width 472 height 24
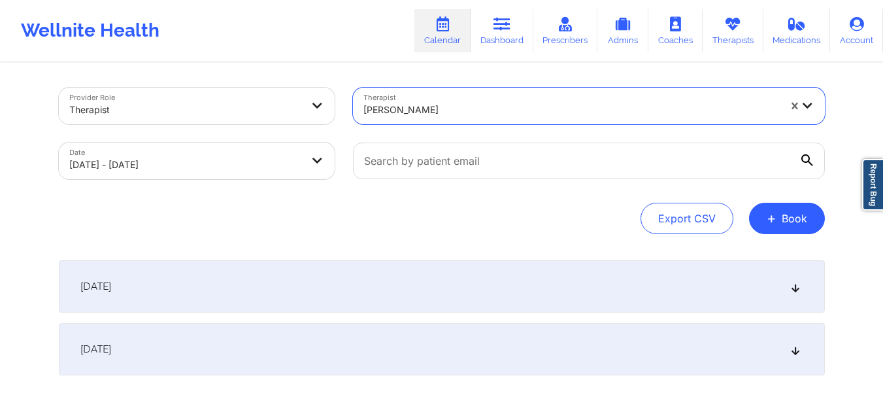
click at [476, 282] on div "[DATE]" at bounding box center [442, 286] width 766 height 52
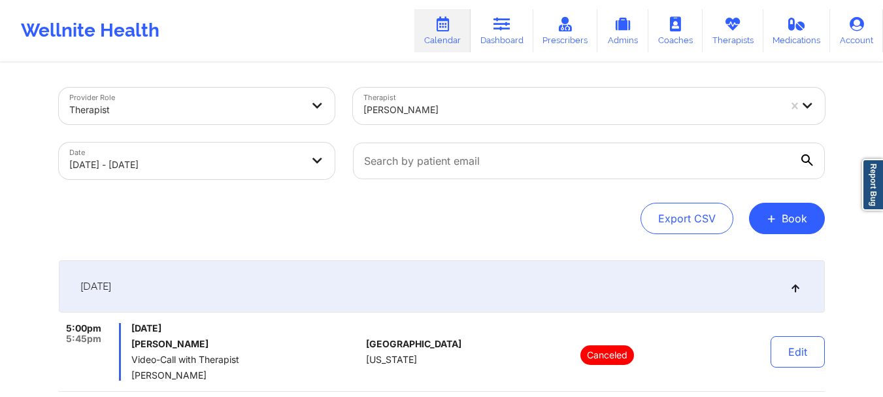
click at [447, 113] on div at bounding box center [570, 110] width 415 height 16
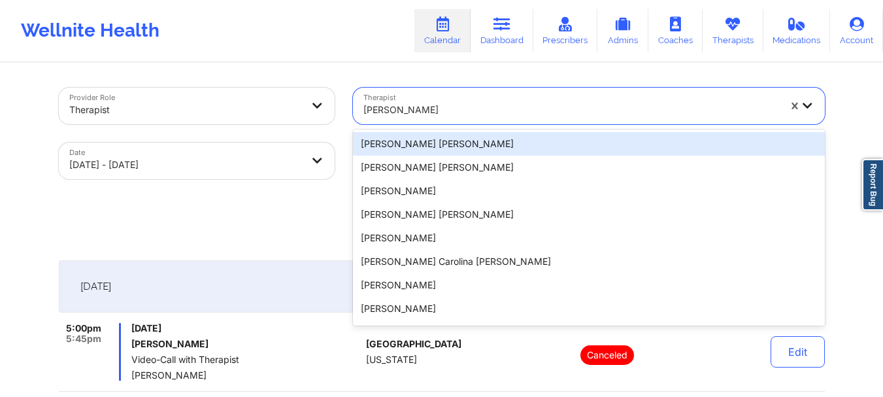
paste input "[PERSON_NAME]"
type input "[PERSON_NAME]"
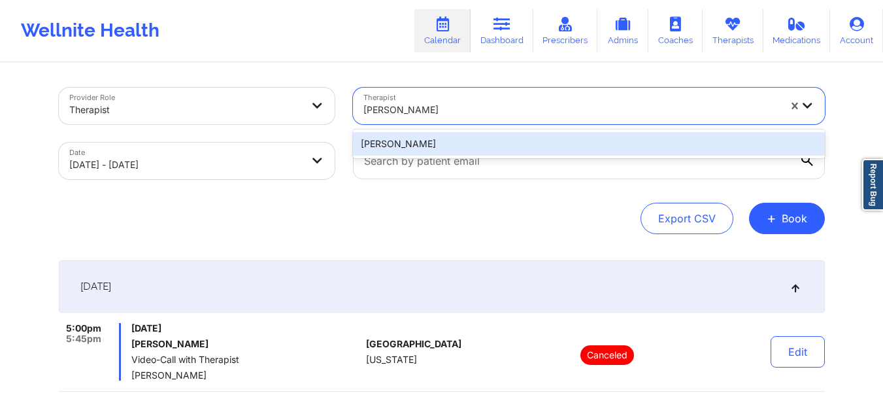
click at [453, 133] on div "[PERSON_NAME]" at bounding box center [589, 144] width 472 height 24
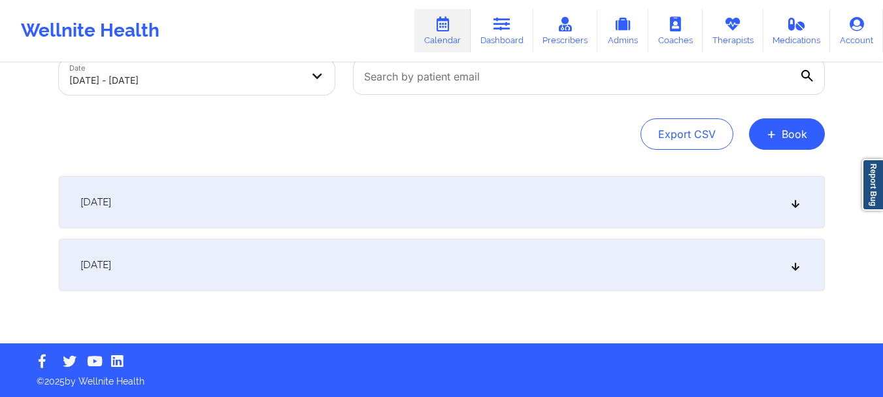
click at [479, 201] on div "[DATE]" at bounding box center [442, 202] width 766 height 52
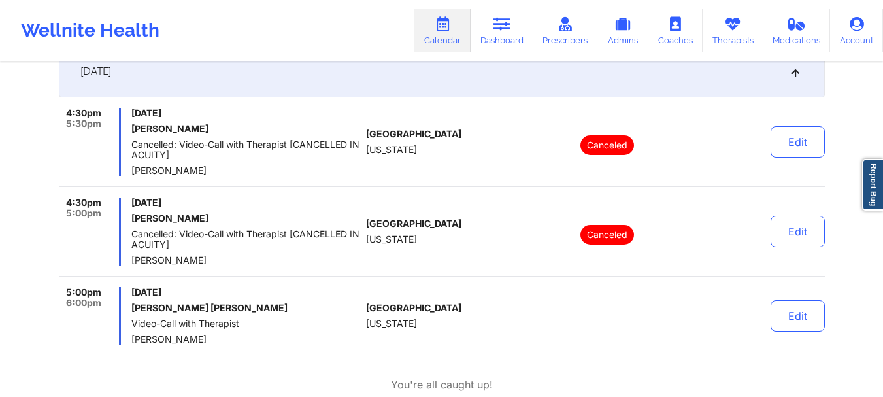
scroll to position [84, 0]
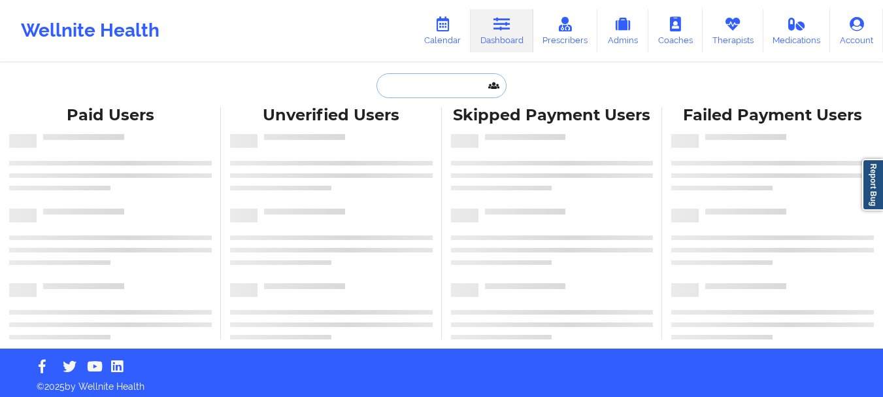
drag, startPoint x: 476, startPoint y: 86, endPoint x: 491, endPoint y: 103, distance: 22.6
click at [491, 102] on div "Paid Unverified Skipped Failed Paid Users Unverified Users Skipped Payment User…" at bounding box center [441, 174] width 883 height 348
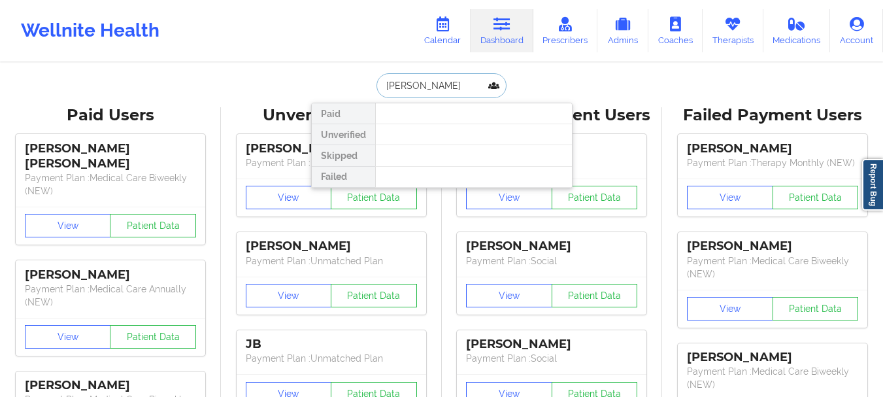
type input "fabian martin"
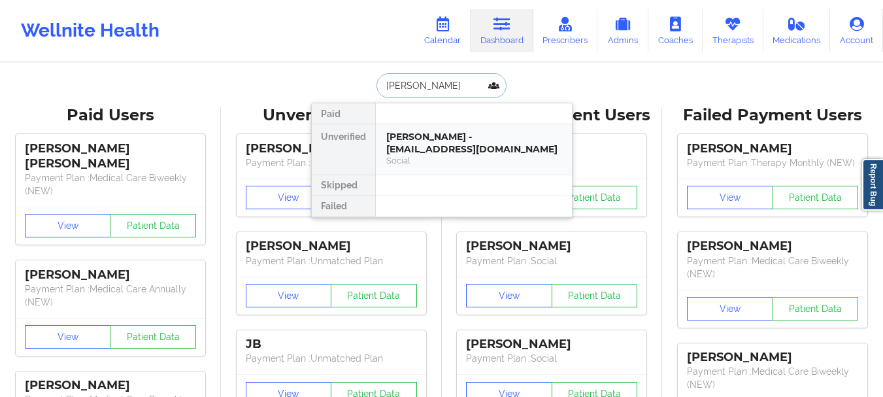
click at [457, 144] on div "Fabian Martin - fmartins1998@gmail.com" at bounding box center [473, 143] width 175 height 24
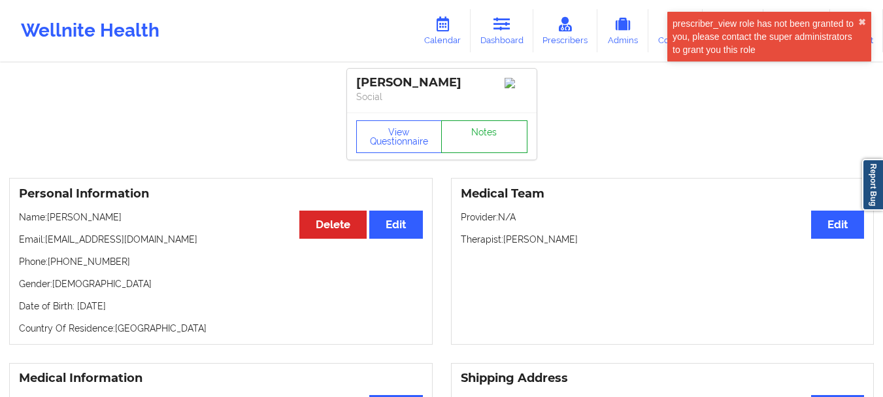
click at [478, 135] on link "Notes" at bounding box center [484, 136] width 86 height 33
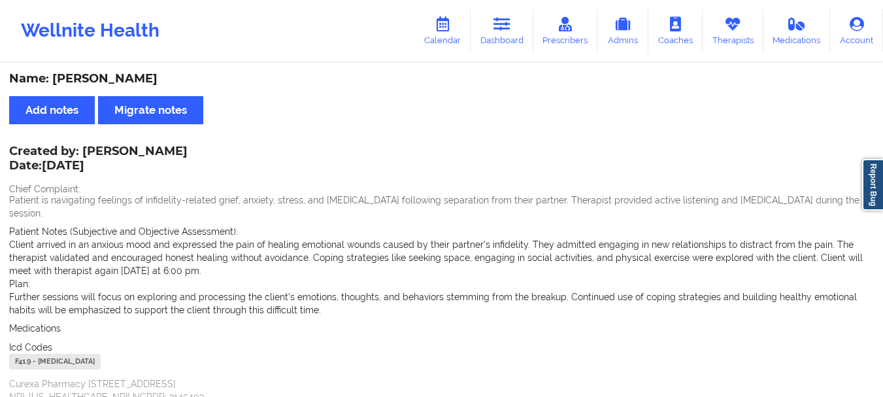
click at [342, 211] on div "Created by: Belkis M Hernandez Date: 10/2/2025 Chief Complaint: Patient is navi…" at bounding box center [441, 275] width 864 height 256
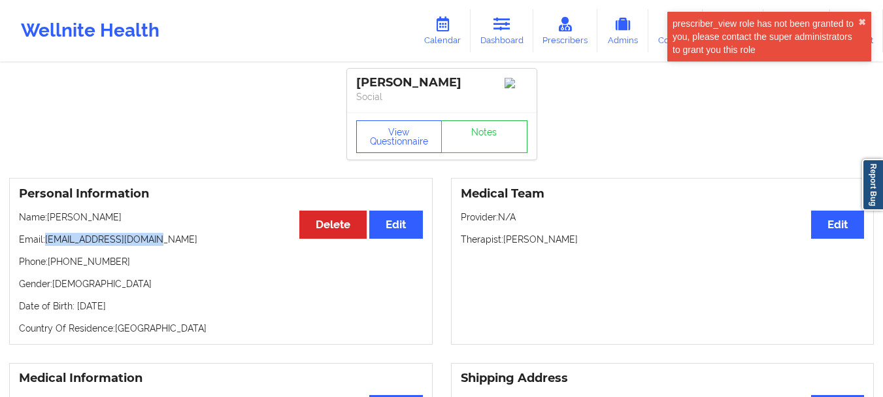
drag, startPoint x: 154, startPoint y: 246, endPoint x: 46, endPoint y: 241, distance: 107.9
click at [46, 241] on p "Email: fmartins1998@gmail.com" at bounding box center [221, 239] width 404 height 13
copy p "fmartins1998@gmail.com"
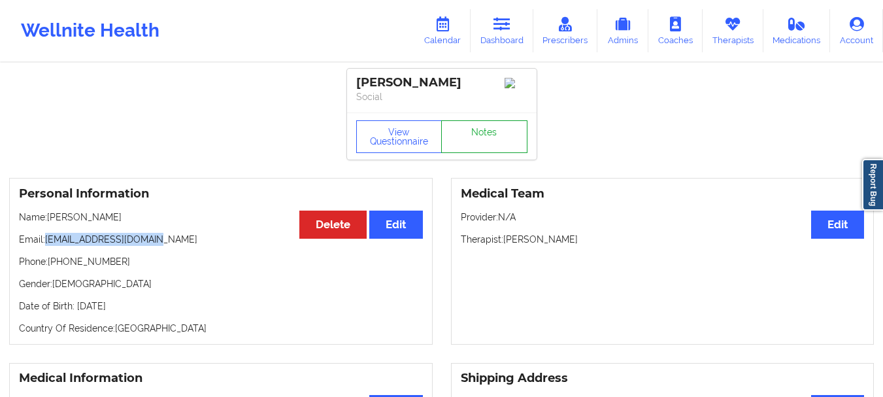
click at [496, 140] on link "Notes" at bounding box center [484, 136] width 86 height 33
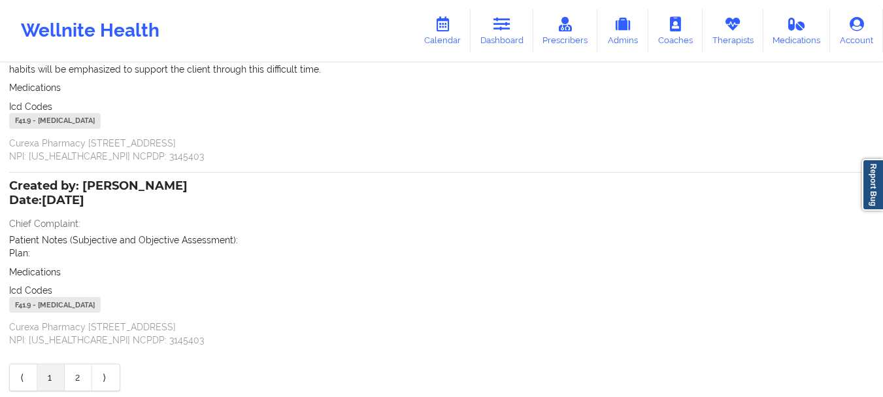
scroll to position [284, 0]
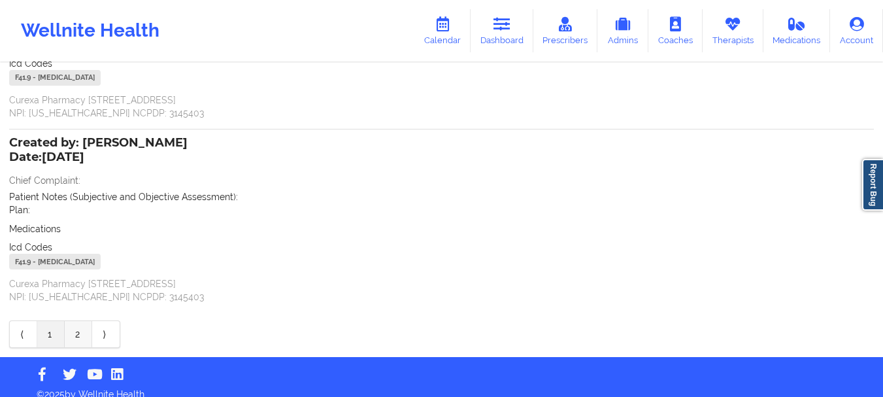
click at [71, 321] on link "2" at bounding box center [78, 334] width 27 height 26
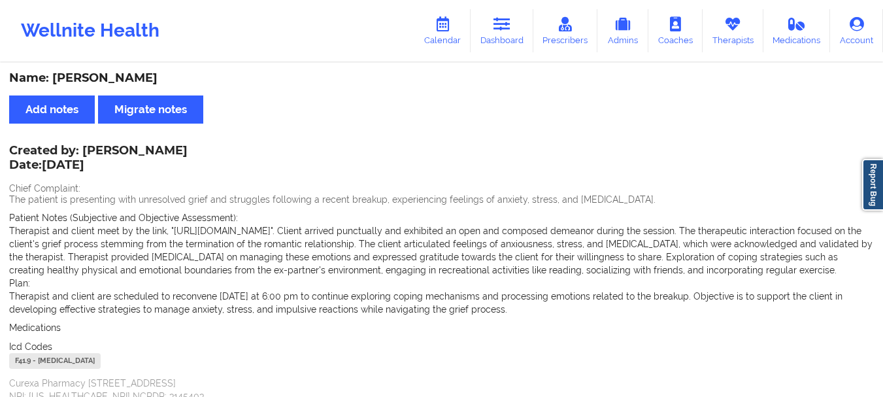
scroll to position [0, 0]
